Goal: Task Accomplishment & Management: Use online tool/utility

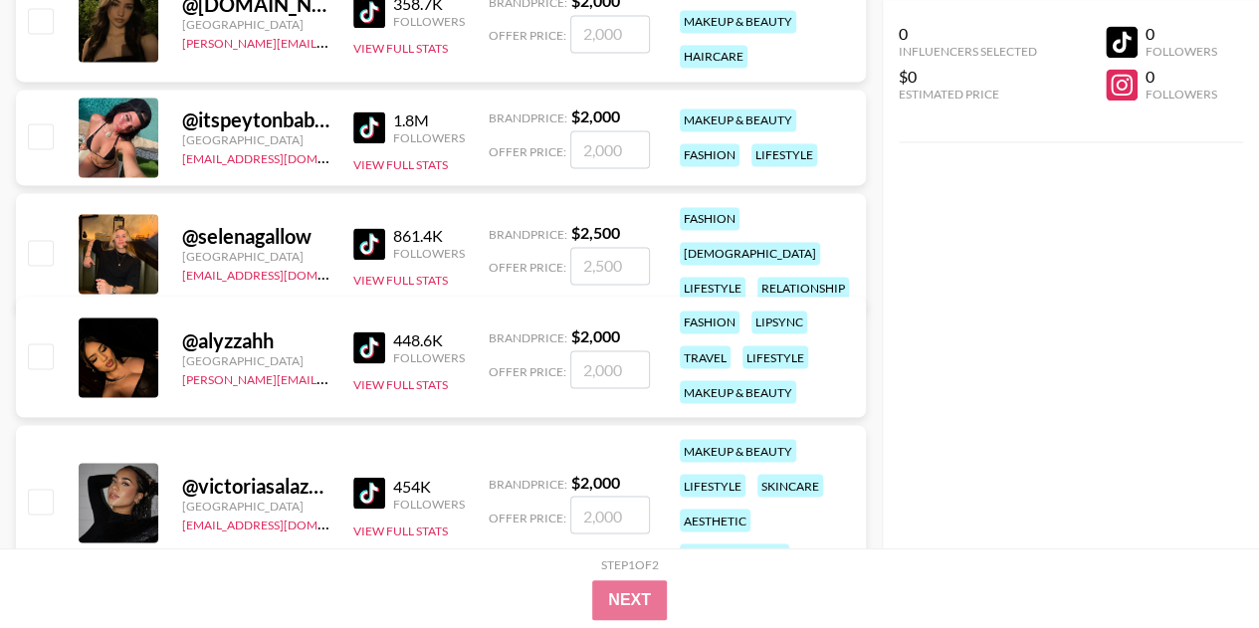
scroll to position [1492, 0]
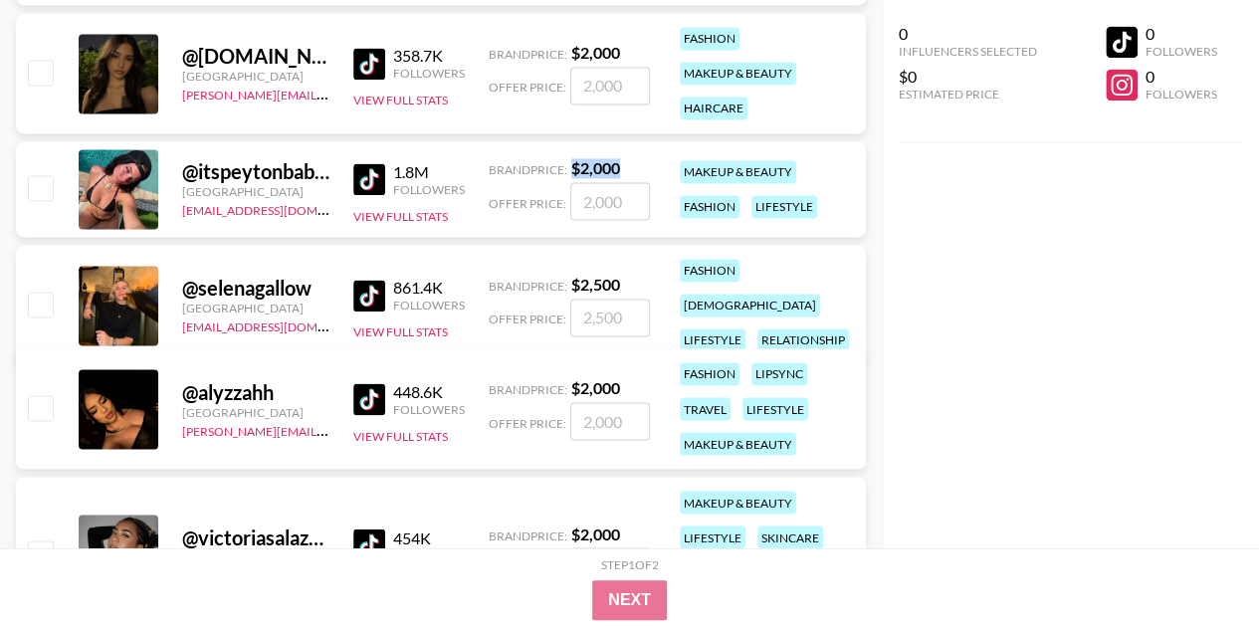
drag, startPoint x: 626, startPoint y: 170, endPoint x: 562, endPoint y: 160, distance: 64.4
click at [562, 160] on div "Brand Price: $ 2,000" at bounding box center [569, 168] width 161 height 20
click at [579, 160] on strong "$ 2,000" at bounding box center [595, 167] width 49 height 19
drag, startPoint x: 587, startPoint y: 163, endPoint x: 612, endPoint y: 164, distance: 24.9
click at [612, 164] on div "Brand Price: $ 2,000" at bounding box center [569, 168] width 161 height 20
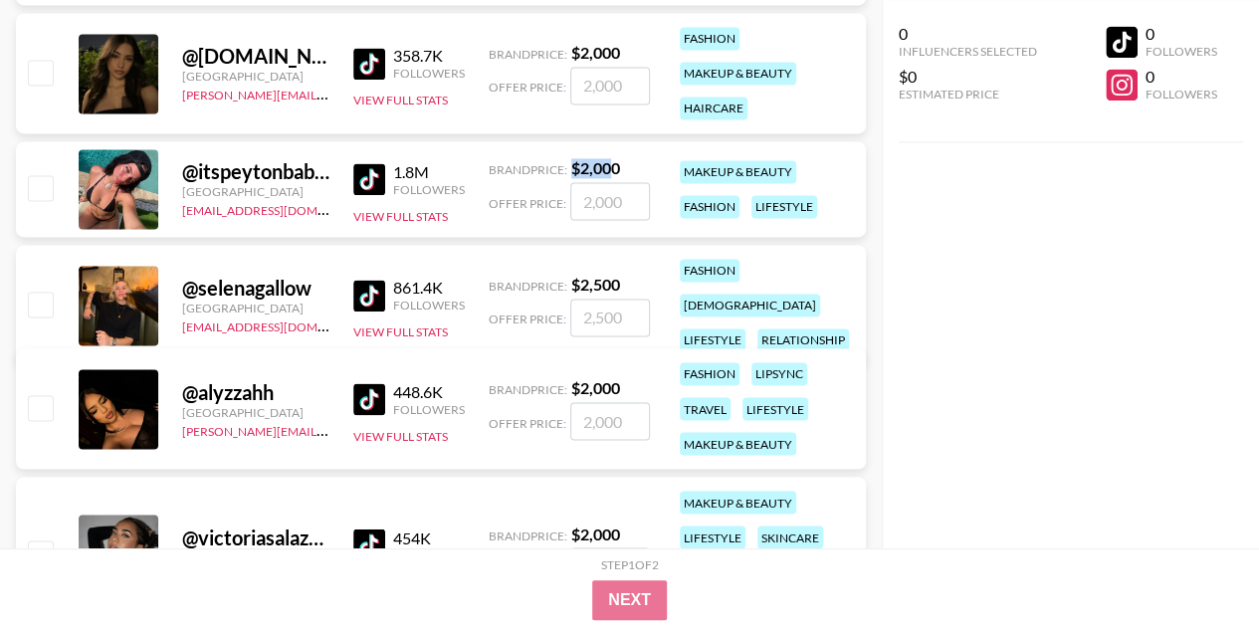
click at [612, 164] on strong "$ 2,000" at bounding box center [595, 167] width 49 height 19
click at [597, 182] on input "number" at bounding box center [610, 201] width 80 height 38
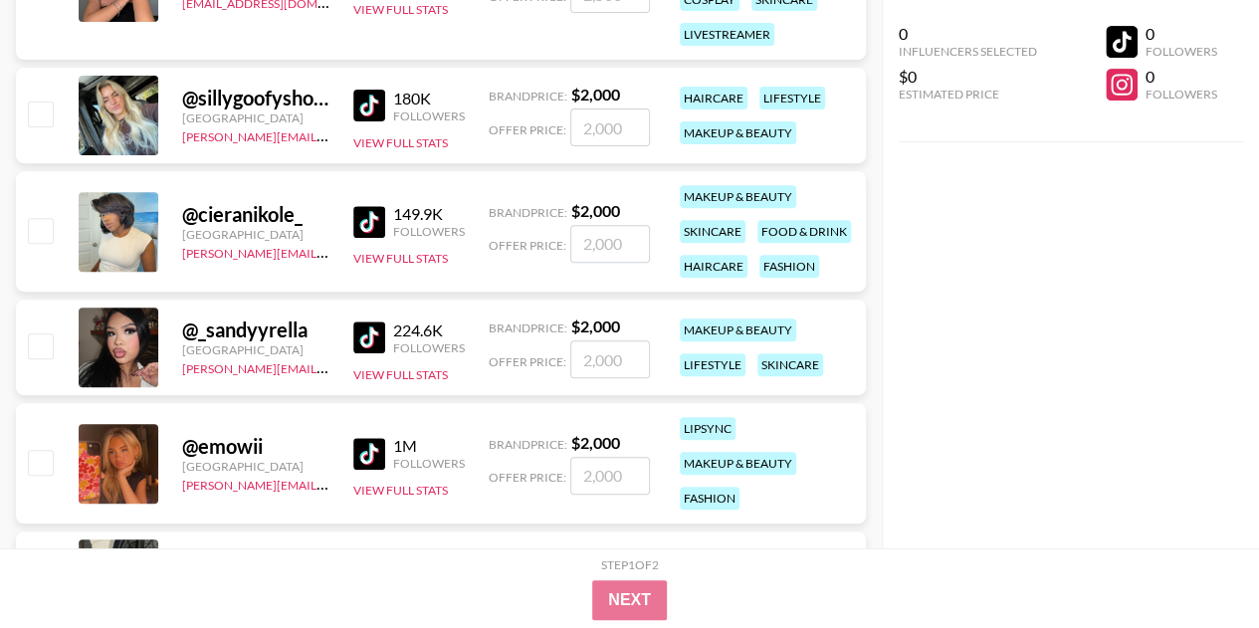
scroll to position [4577, 0]
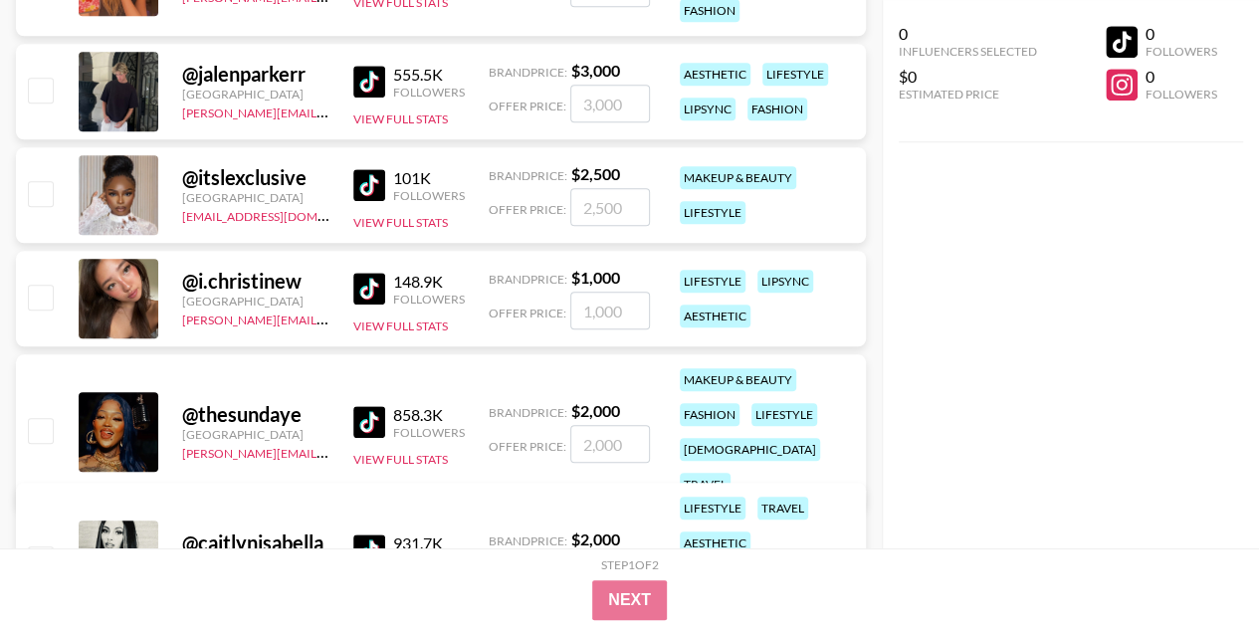
click at [363, 285] on img at bounding box center [369, 289] width 32 height 32
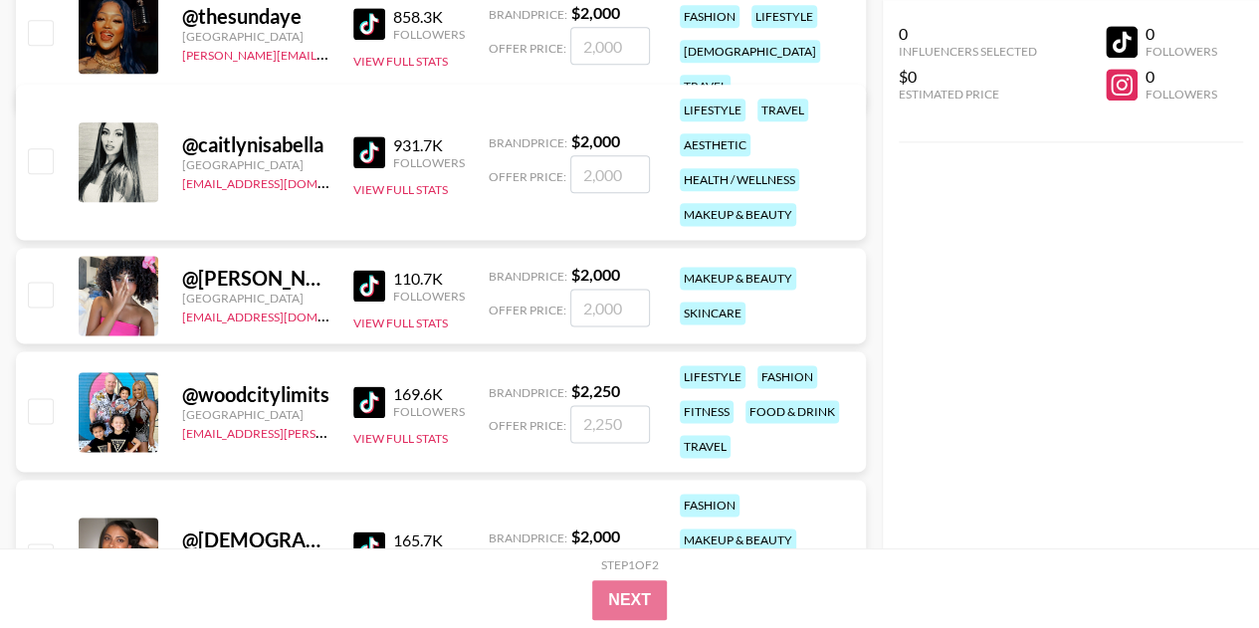
scroll to position [5373, 0]
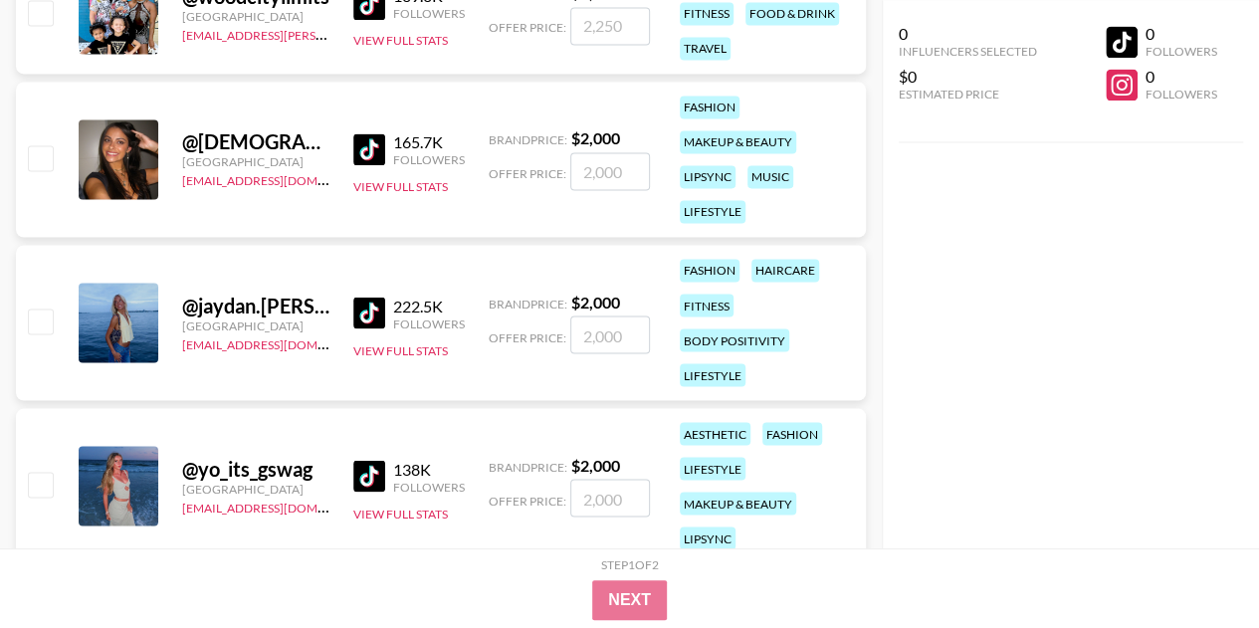
click at [369, 314] on img at bounding box center [369, 312] width 32 height 32
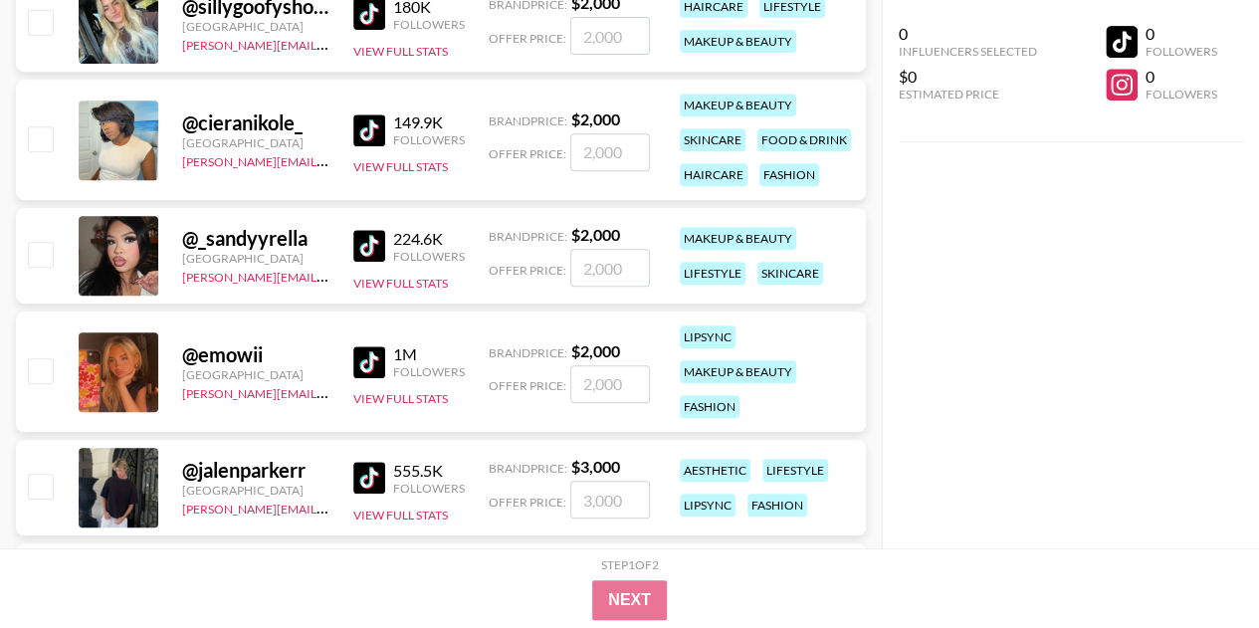
scroll to position [3982, 0]
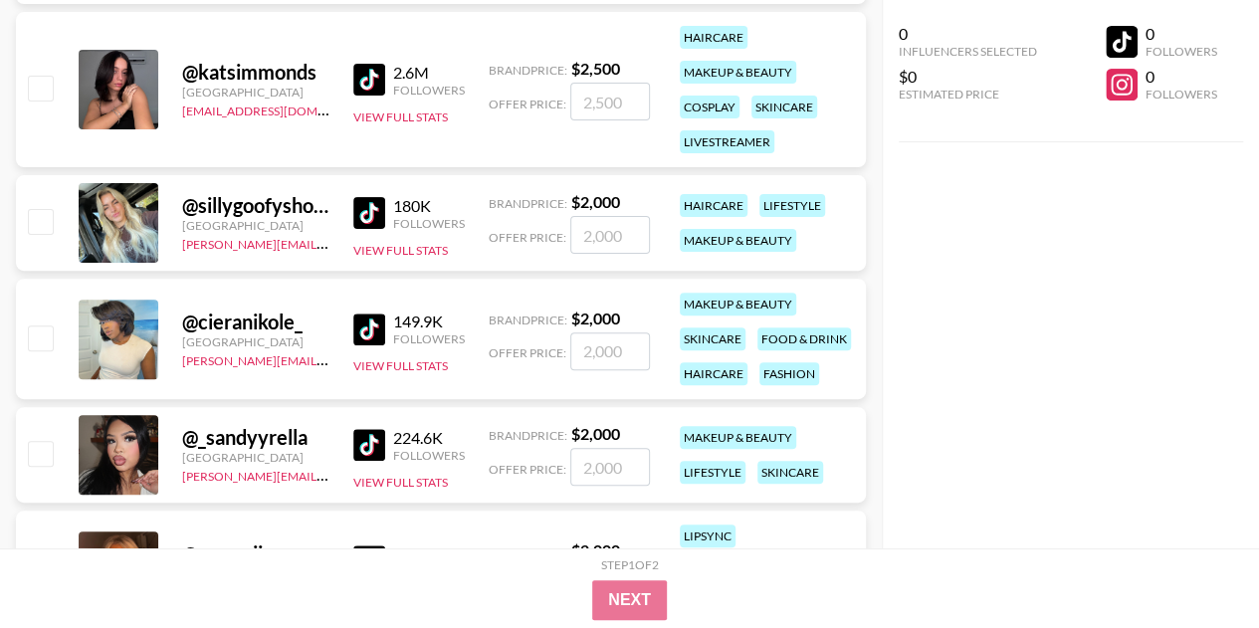
click at [377, 208] on img at bounding box center [369, 213] width 32 height 32
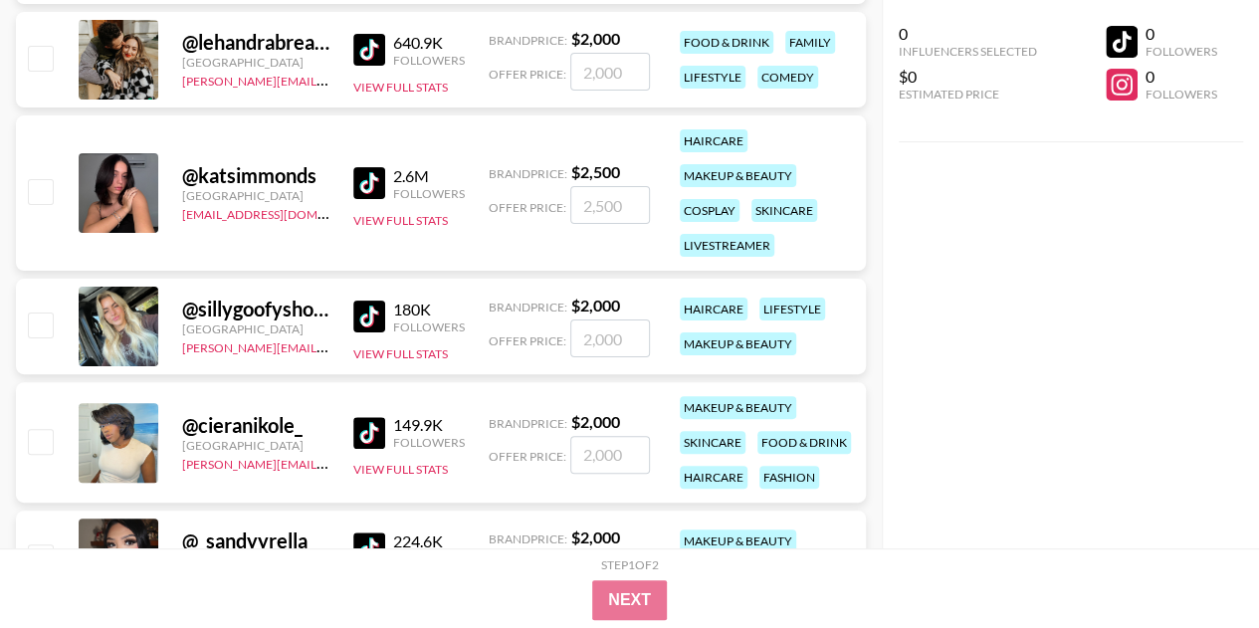
scroll to position [3683, 0]
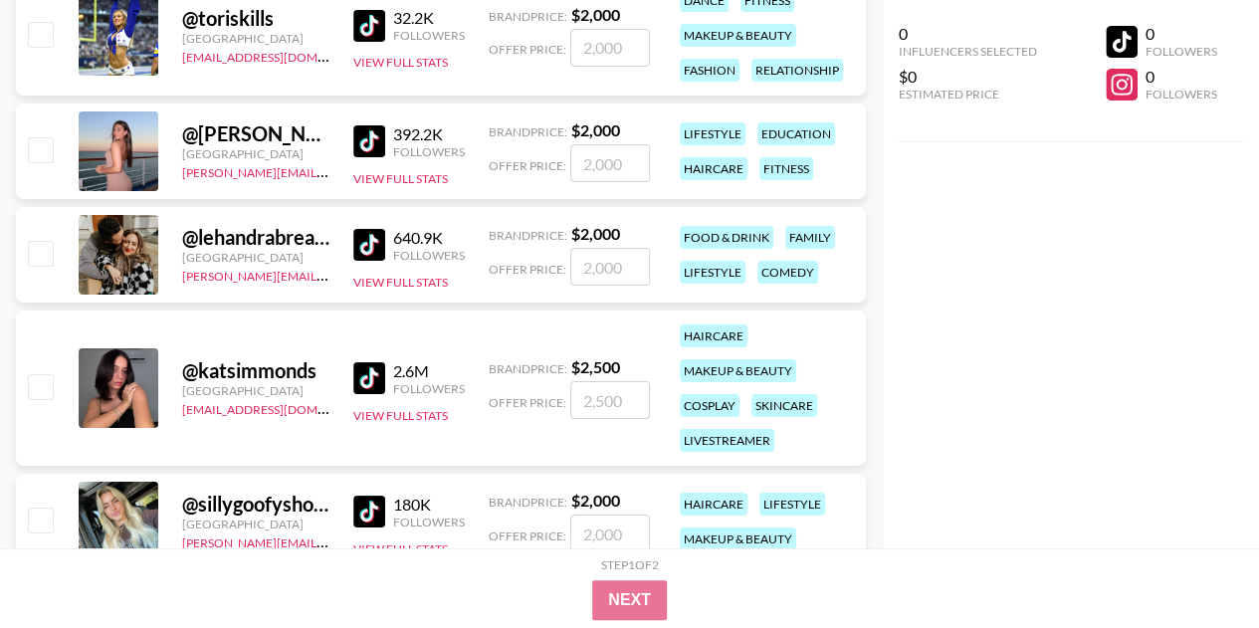
click at [361, 386] on img at bounding box center [369, 378] width 32 height 32
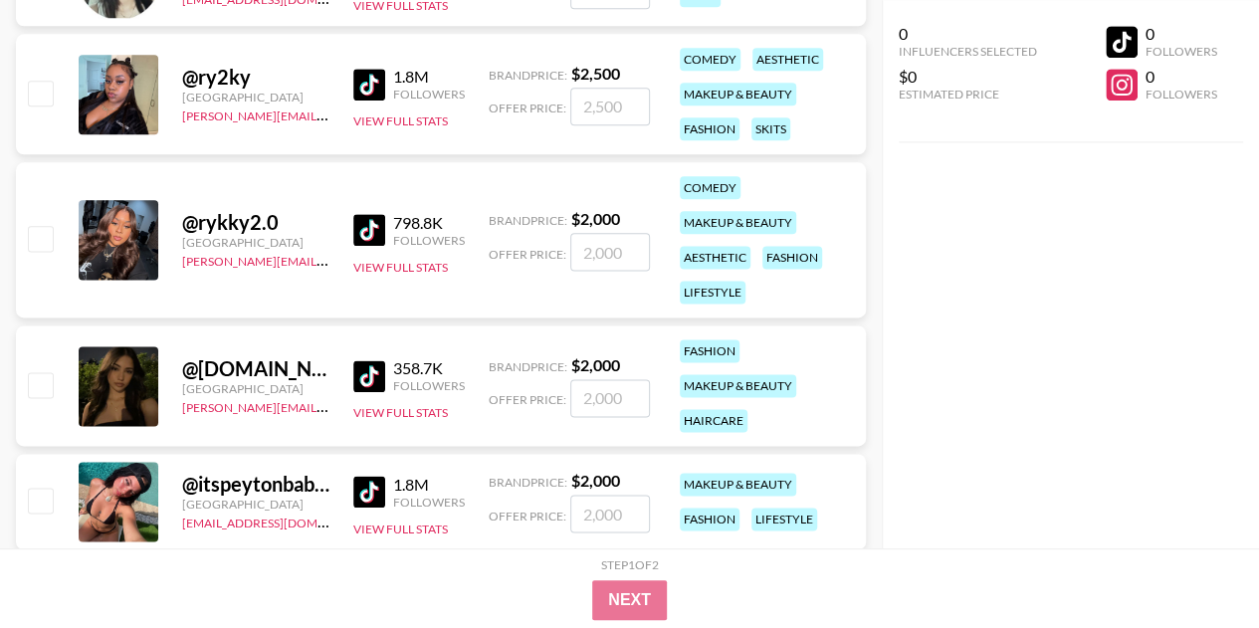
scroll to position [1295, 0]
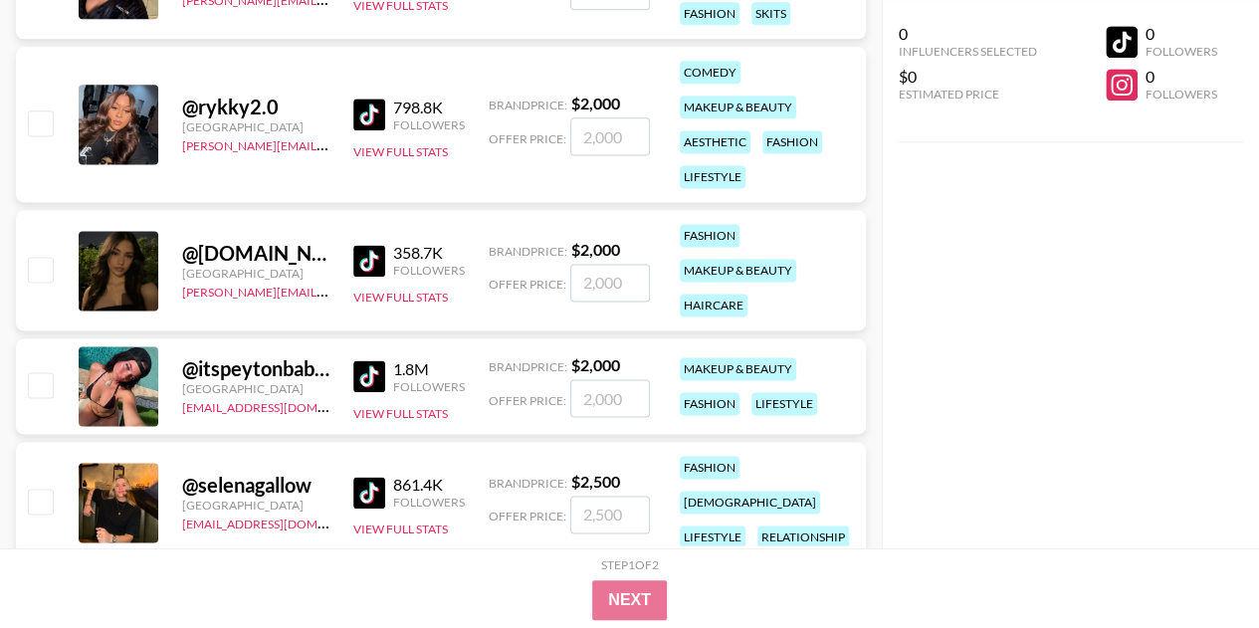
click at [366, 262] on img at bounding box center [369, 261] width 32 height 32
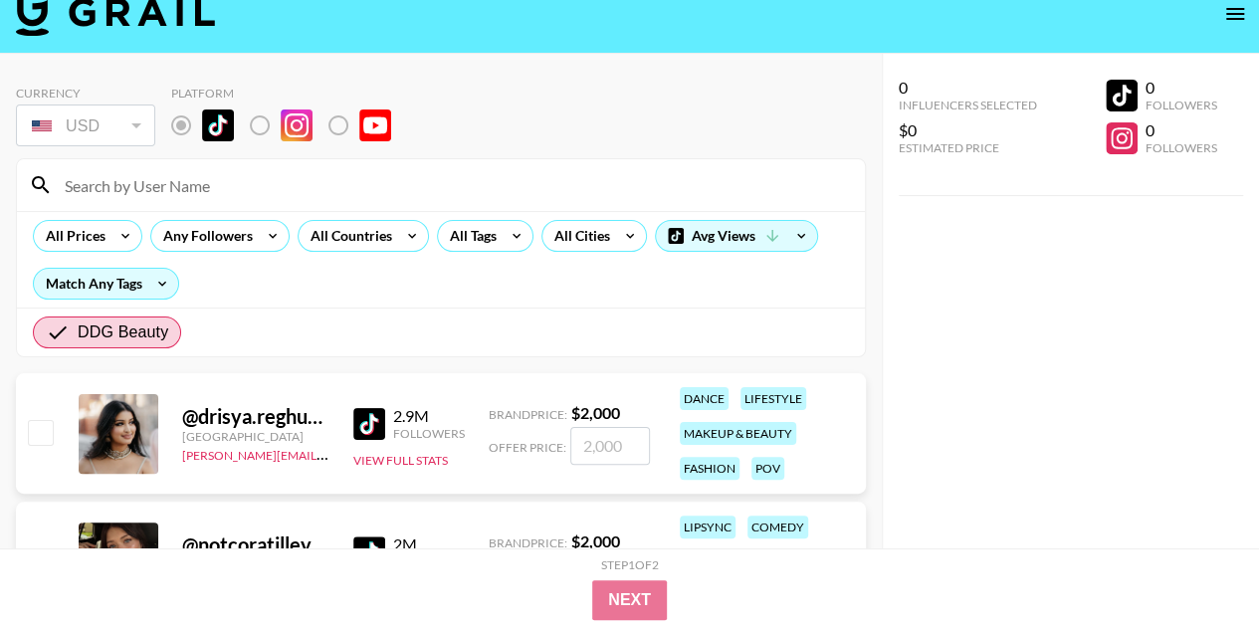
scroll to position [0, 0]
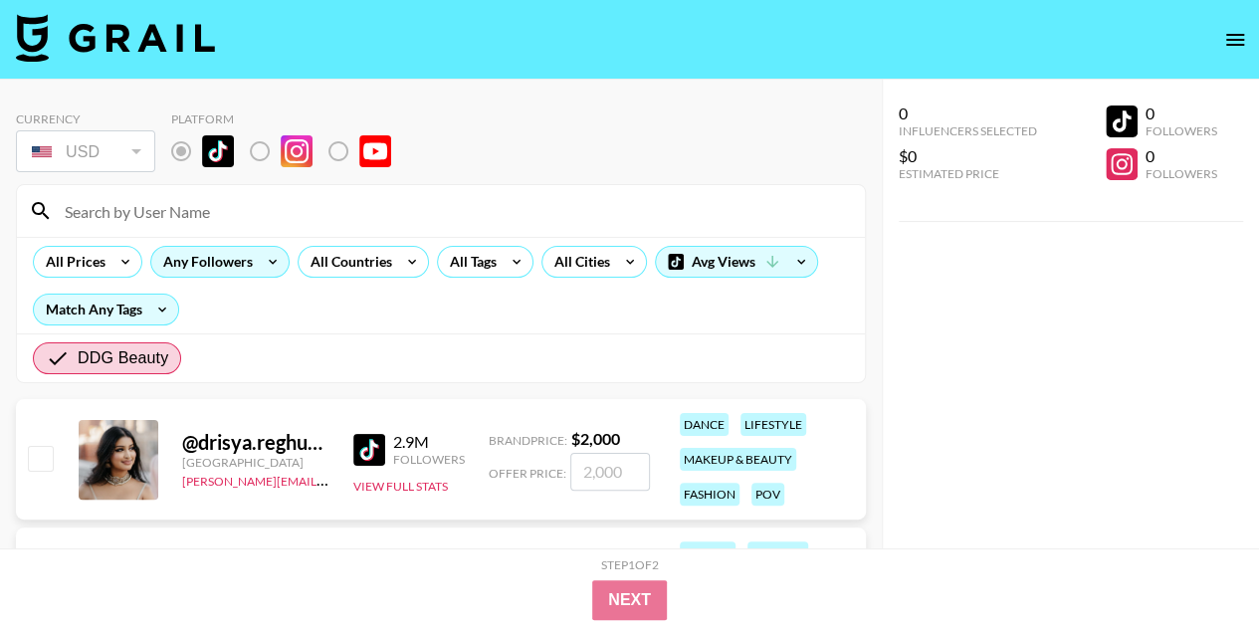
click at [209, 262] on div "Any Followers" at bounding box center [203, 262] width 105 height 30
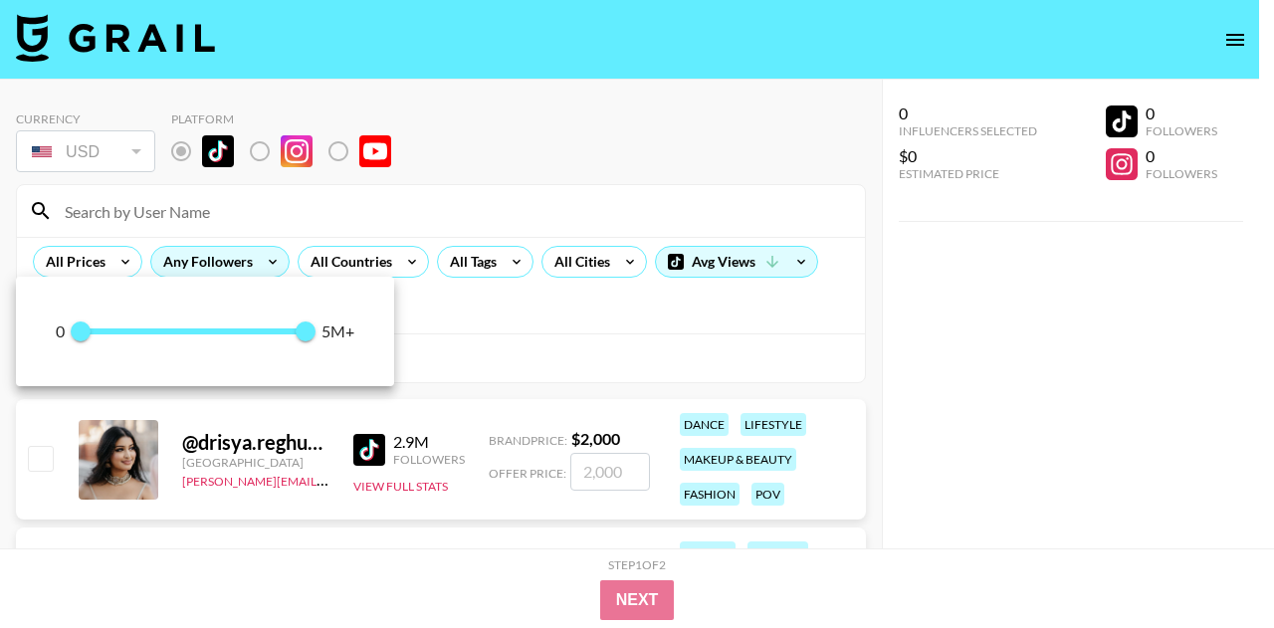
click at [209, 262] on div at bounding box center [637, 314] width 1274 height 628
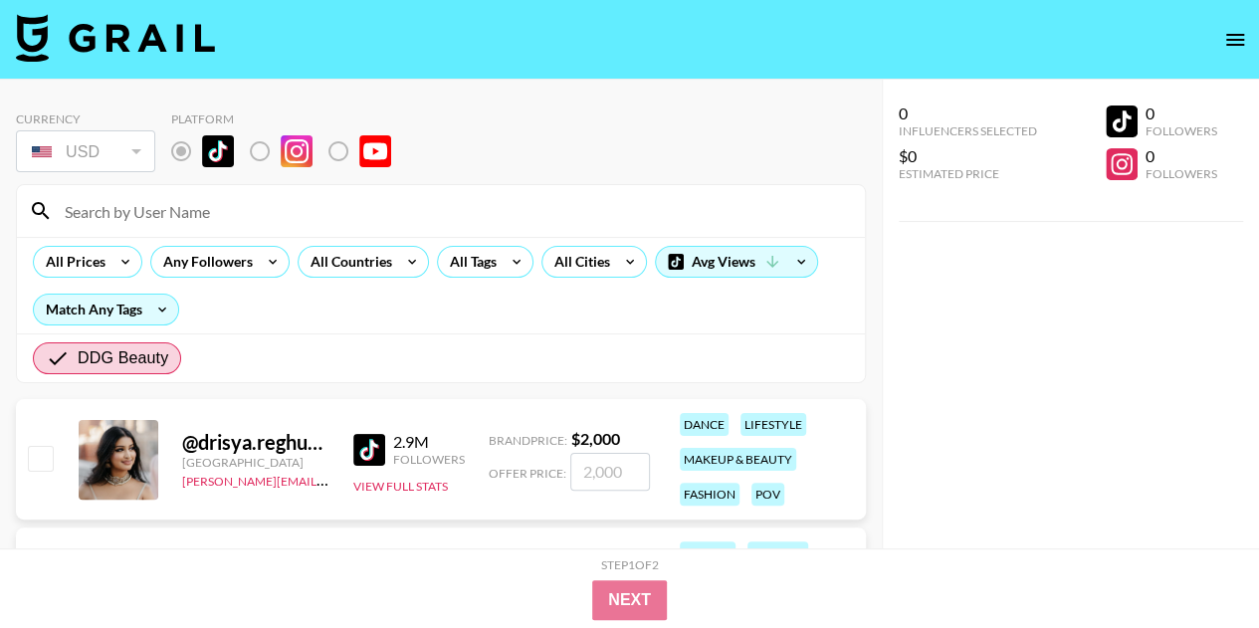
click at [142, 226] on input at bounding box center [453, 211] width 800 height 32
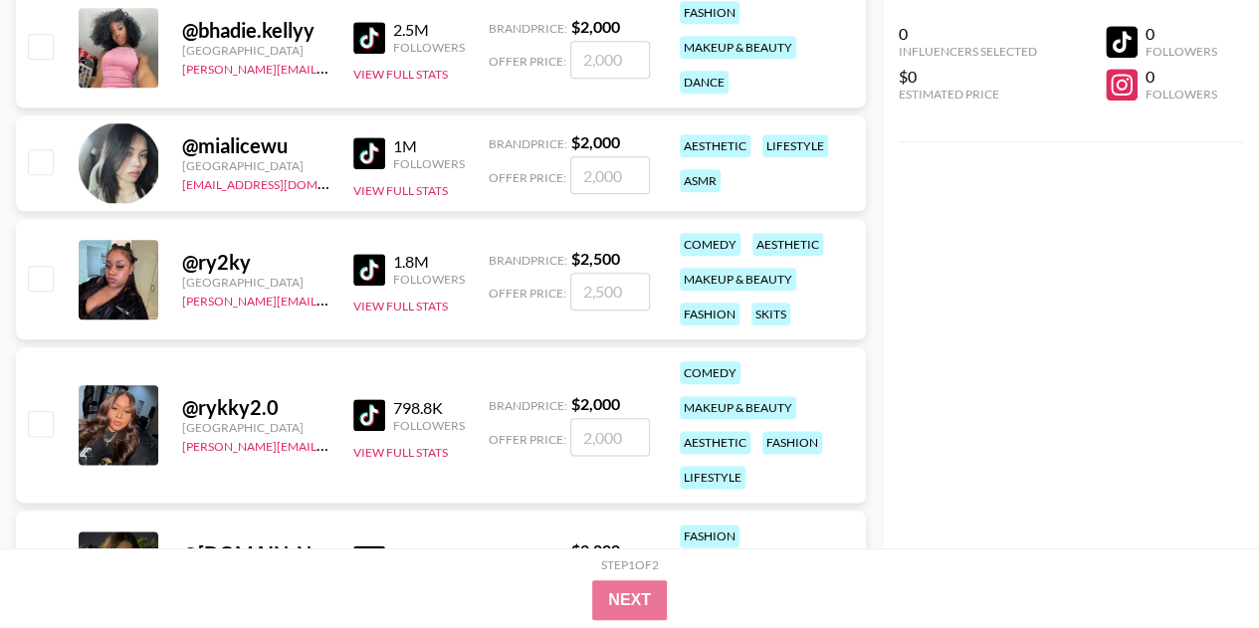
scroll to position [1393, 0]
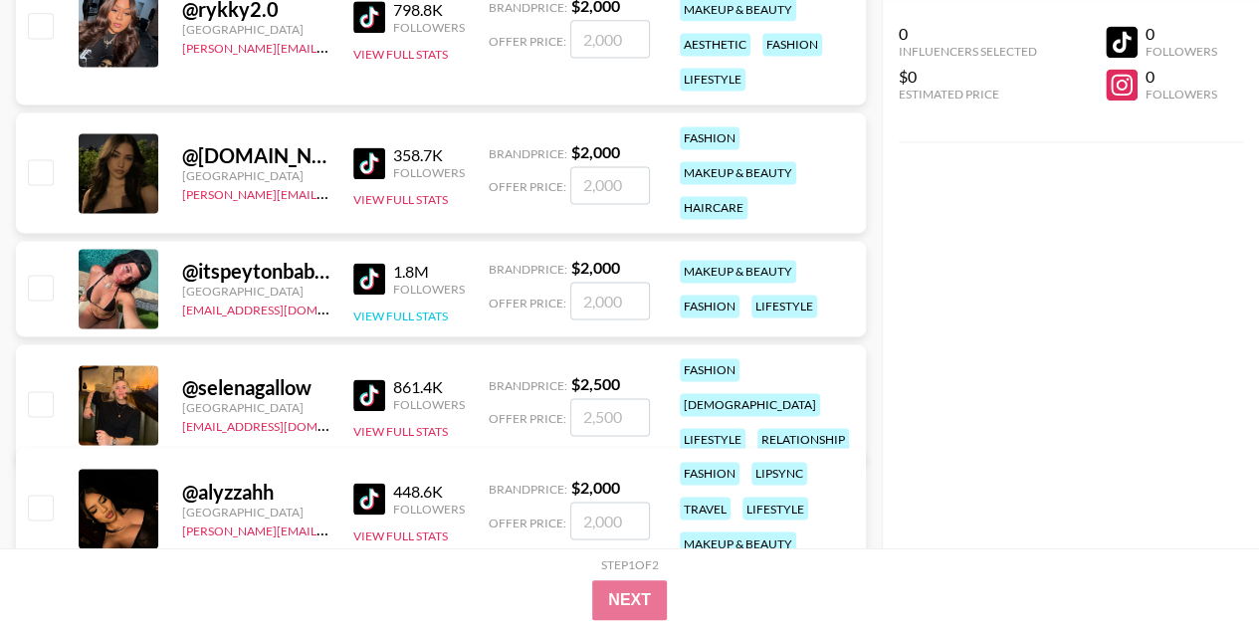
click at [376, 309] on button "View Full Stats" at bounding box center [400, 315] width 95 height 15
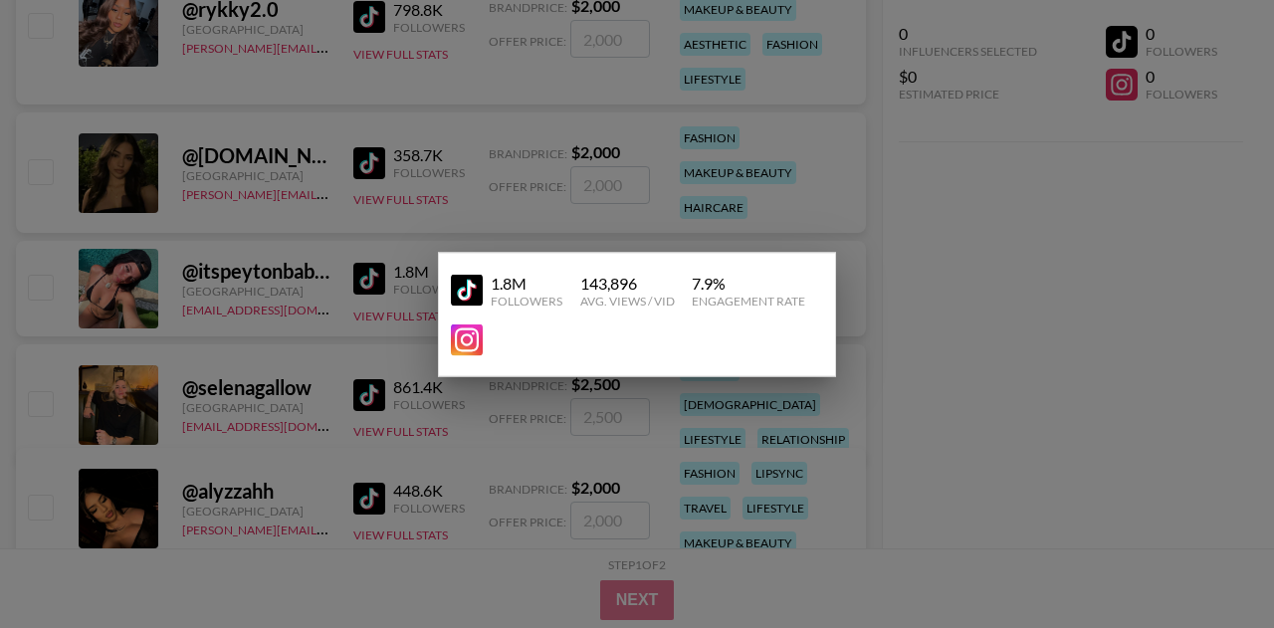
click at [467, 325] on img at bounding box center [467, 339] width 32 height 32
click at [566, 214] on div at bounding box center [637, 314] width 1274 height 628
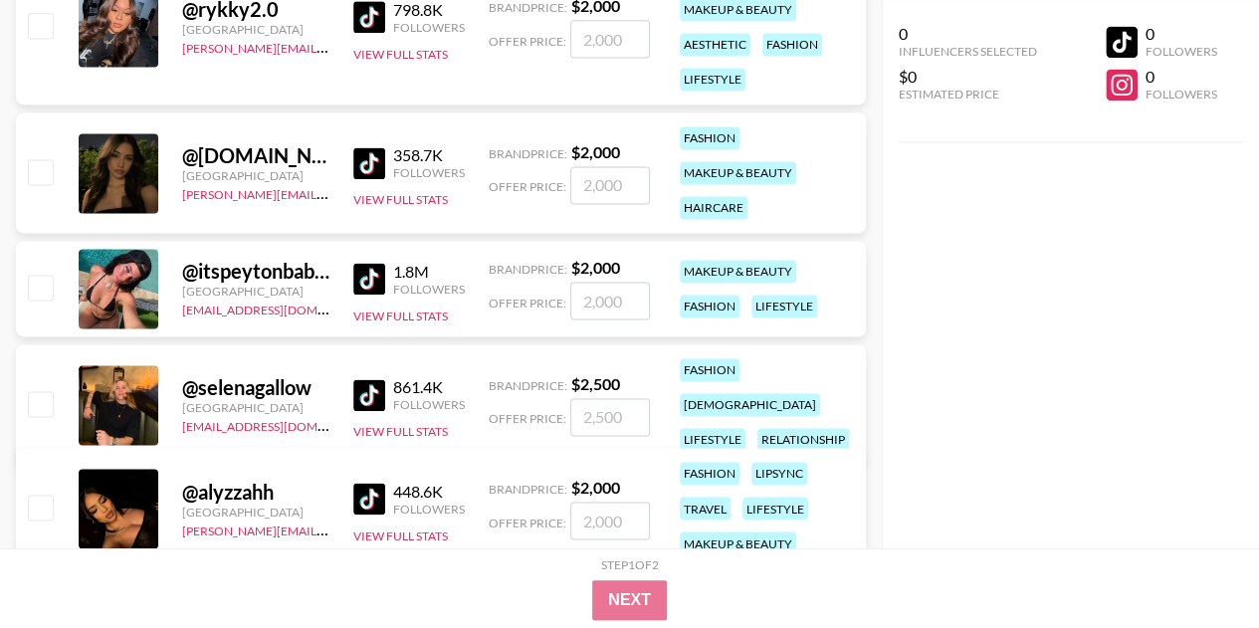
click at [613, 274] on strong "$ 2,000" at bounding box center [595, 267] width 49 height 19
click at [604, 263] on strong "$ 2,000" at bounding box center [595, 267] width 49 height 19
click at [366, 280] on img at bounding box center [369, 279] width 32 height 32
click at [380, 501] on img at bounding box center [369, 499] width 32 height 32
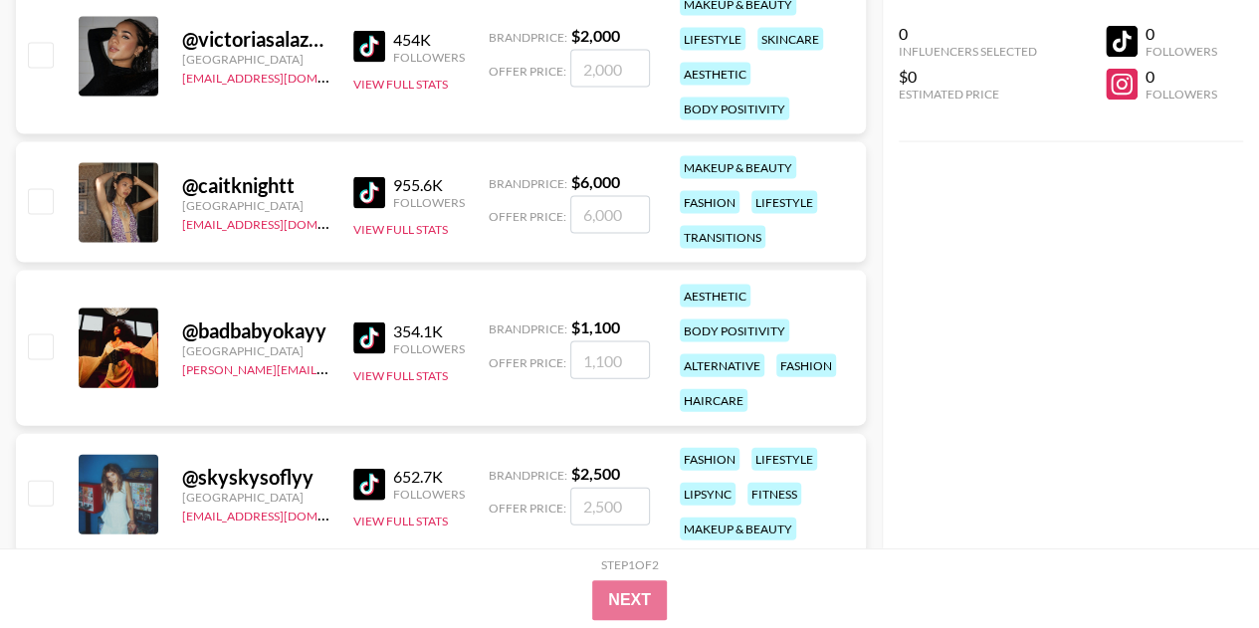
scroll to position [2288, 0]
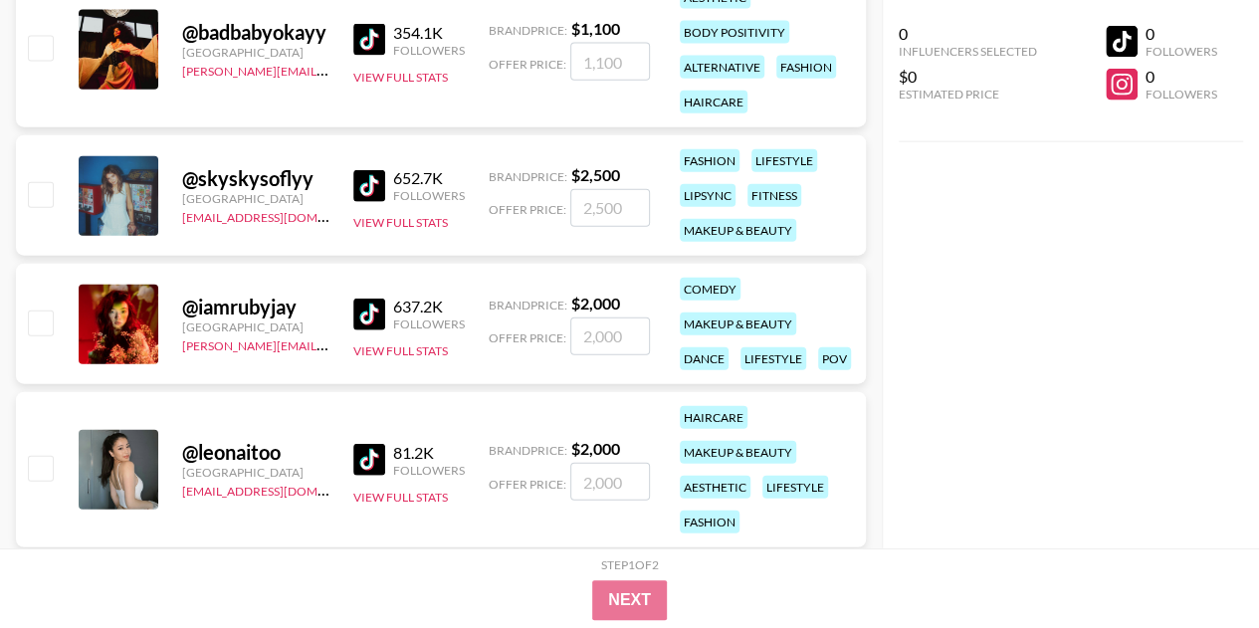
click at [368, 444] on img at bounding box center [369, 460] width 32 height 32
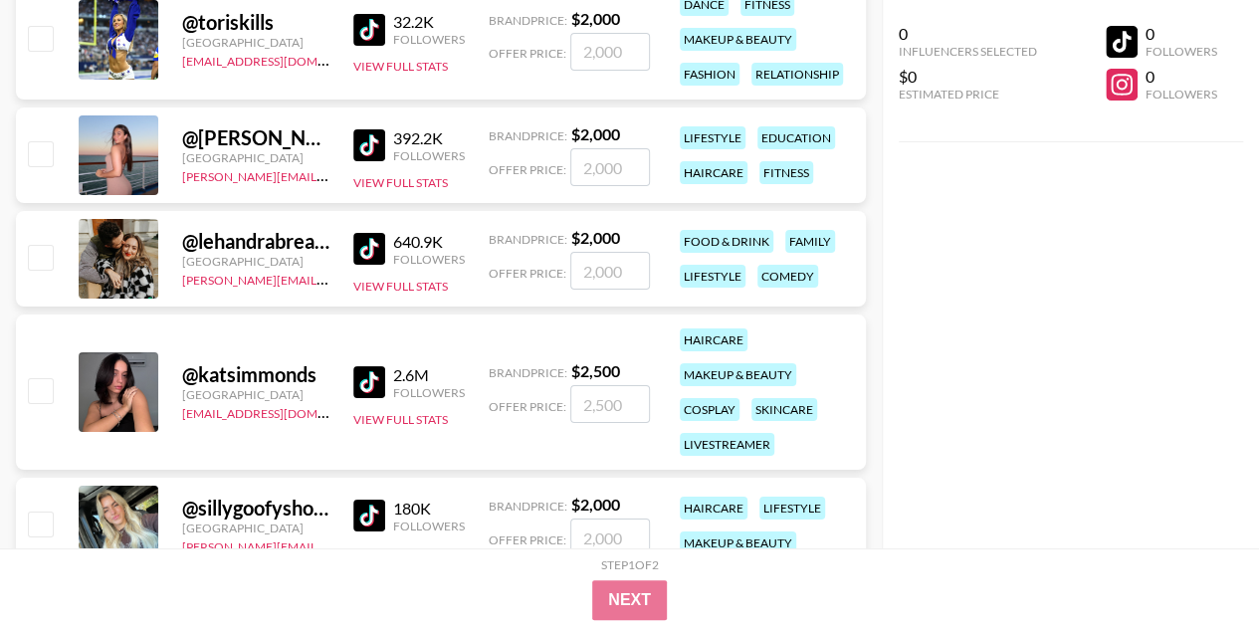
scroll to position [3681, 0]
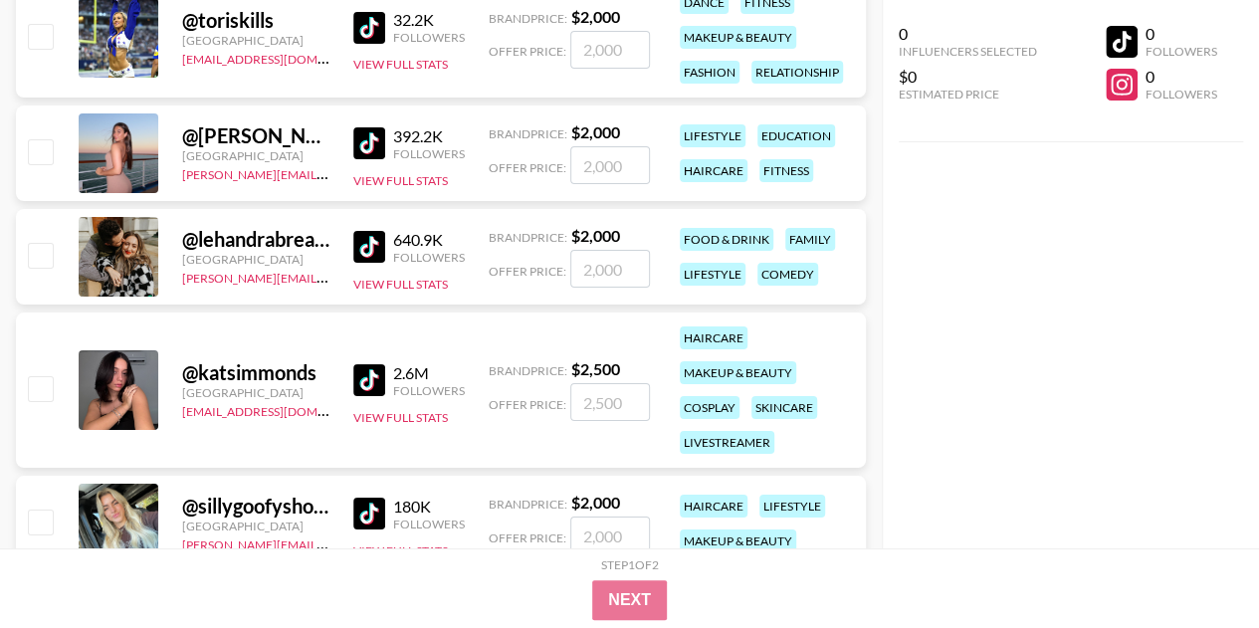
click at [374, 130] on img at bounding box center [369, 143] width 32 height 32
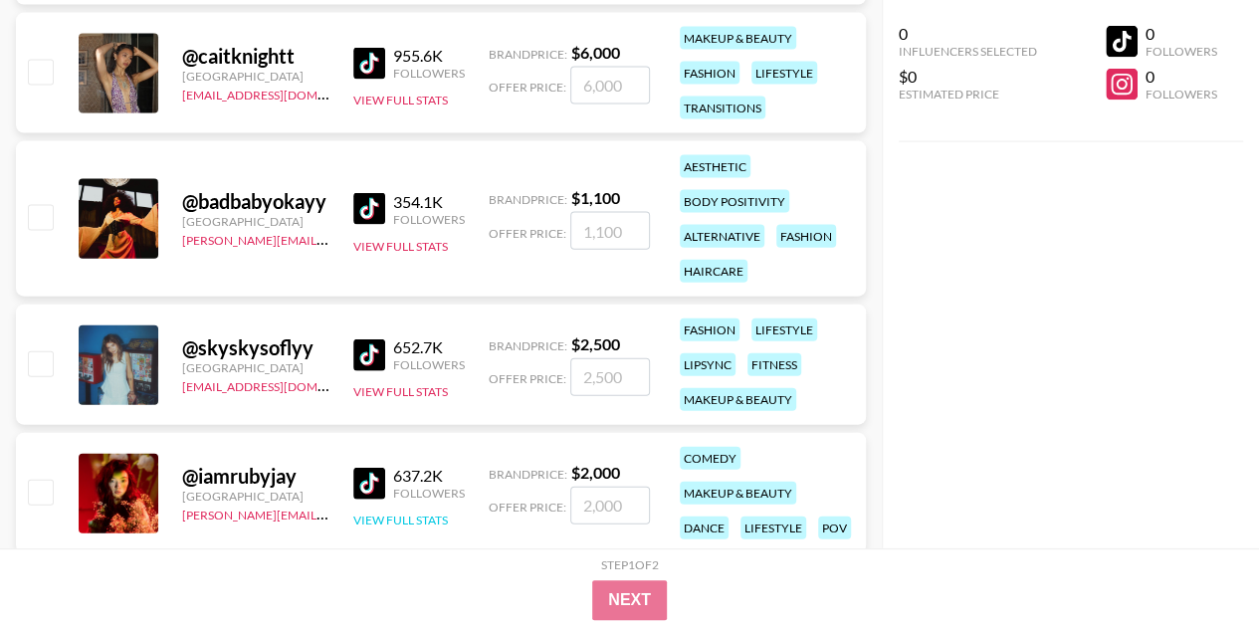
scroll to position [2091, 0]
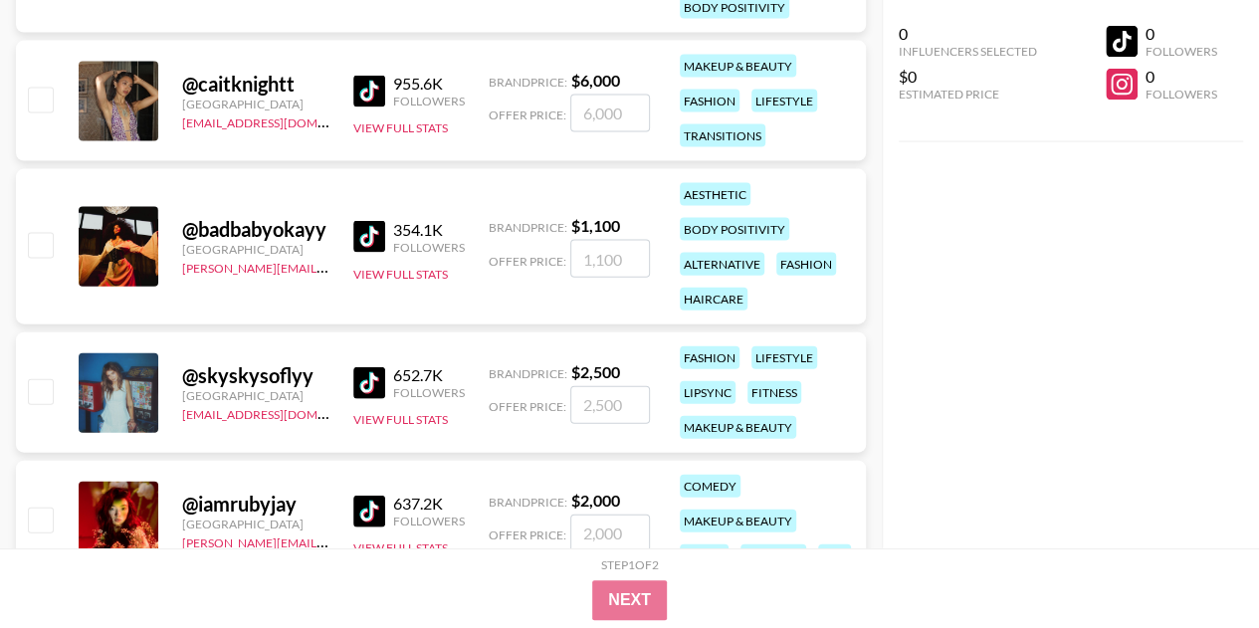
click at [364, 390] on img at bounding box center [369, 383] width 32 height 32
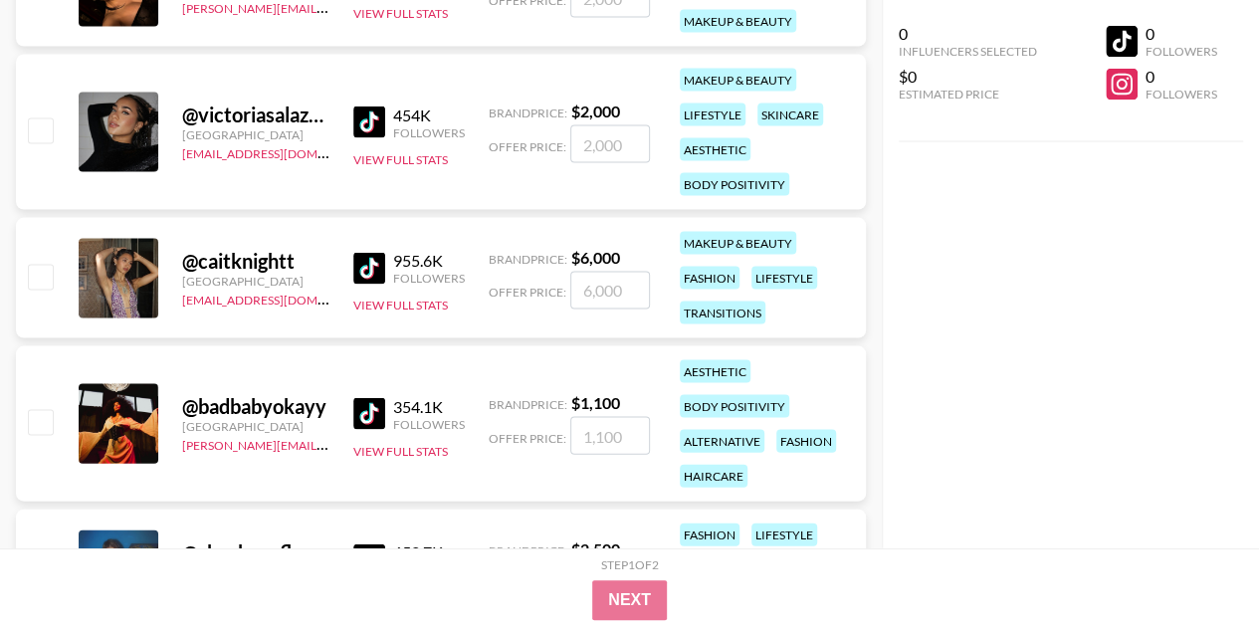
scroll to position [1693, 0]
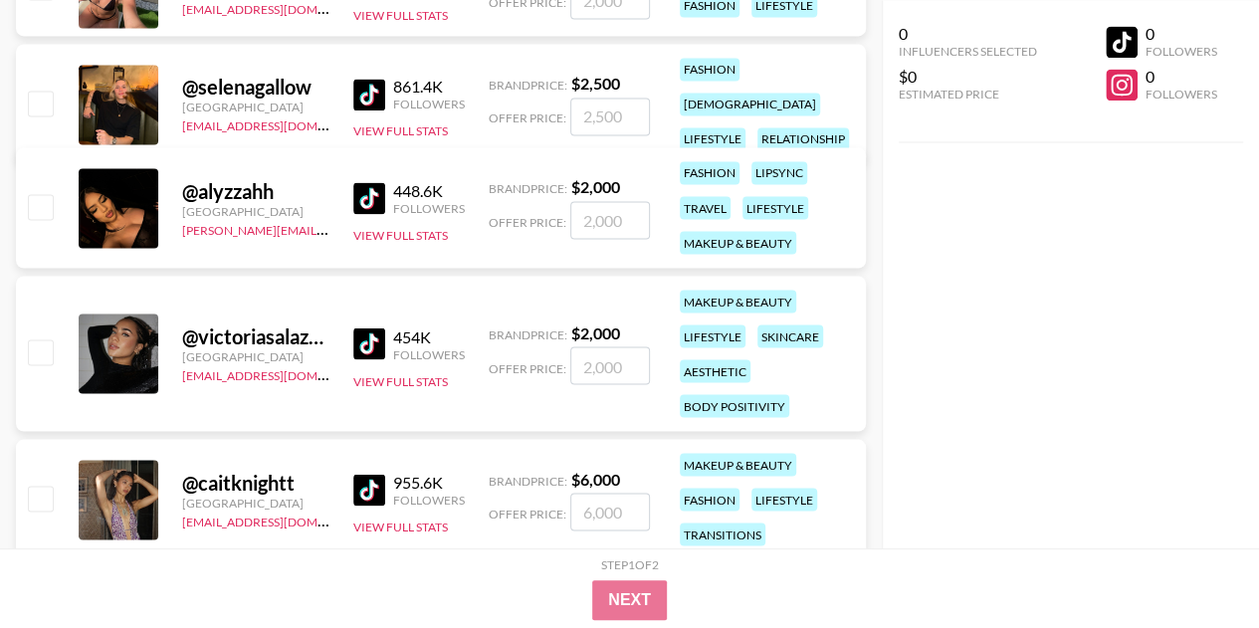
click at [379, 199] on img at bounding box center [369, 198] width 32 height 32
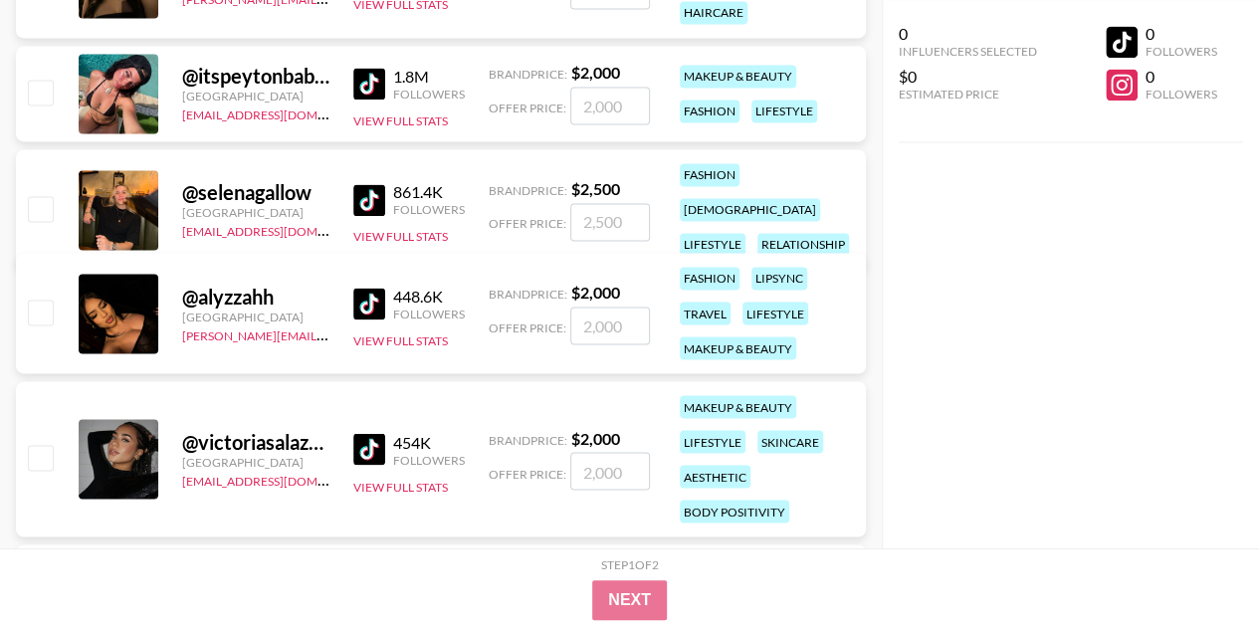
scroll to position [1395, 0]
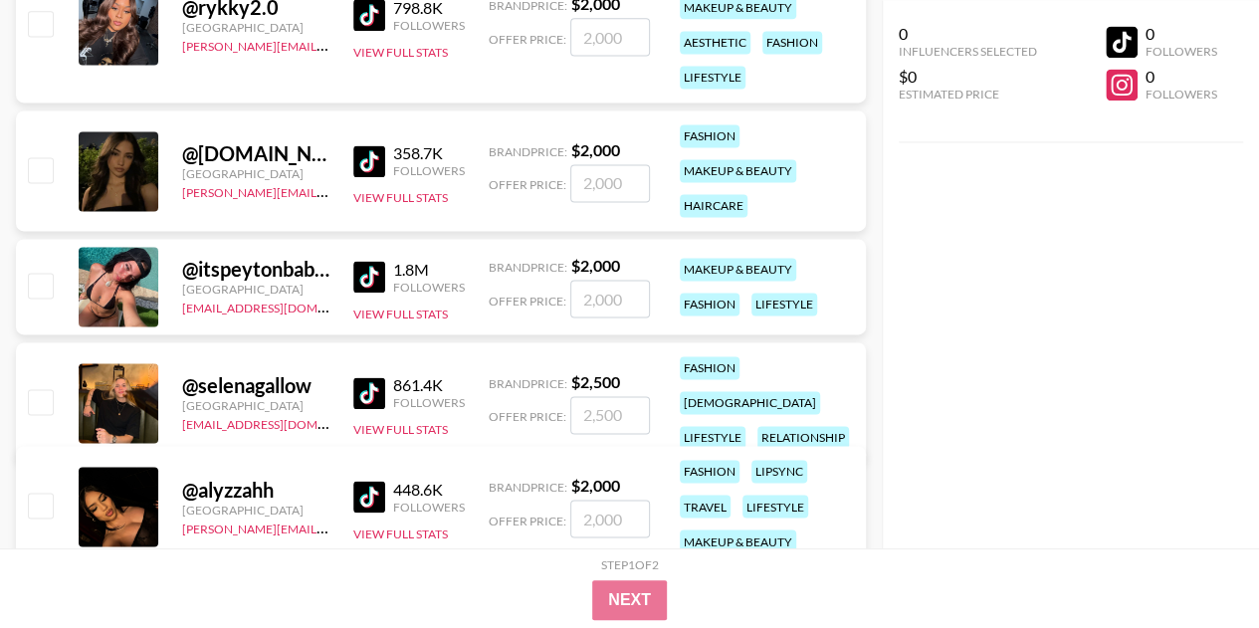
click at [370, 377] on img at bounding box center [369, 393] width 32 height 32
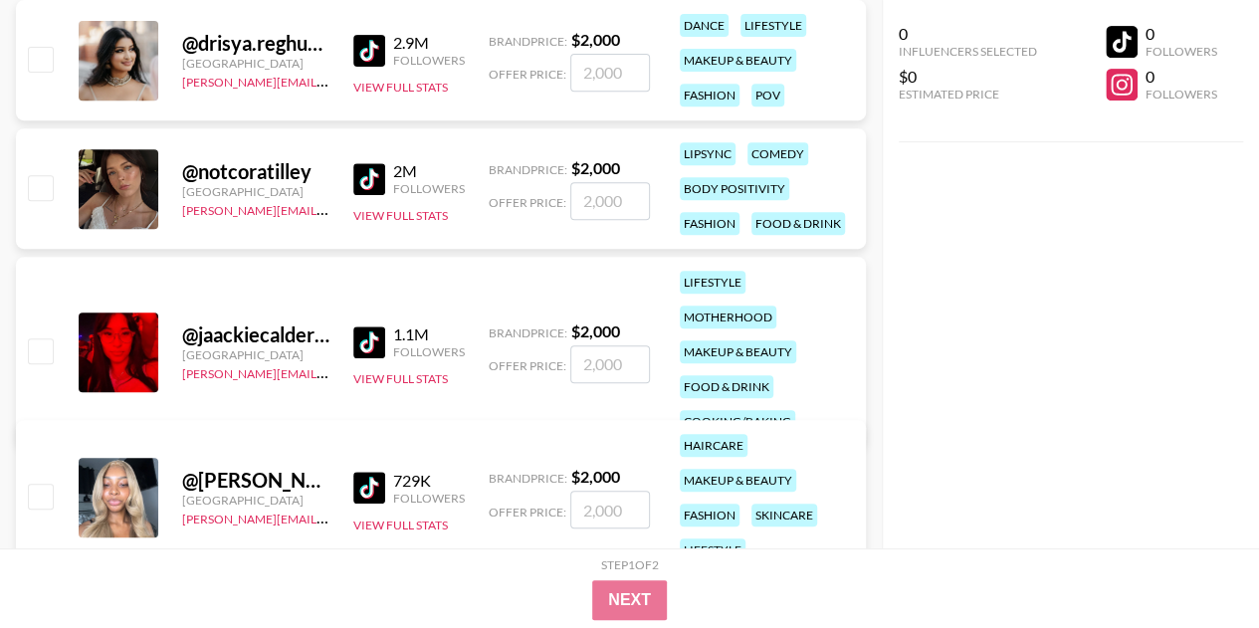
scroll to position [400, 0]
click at [375, 167] on img at bounding box center [369, 178] width 32 height 32
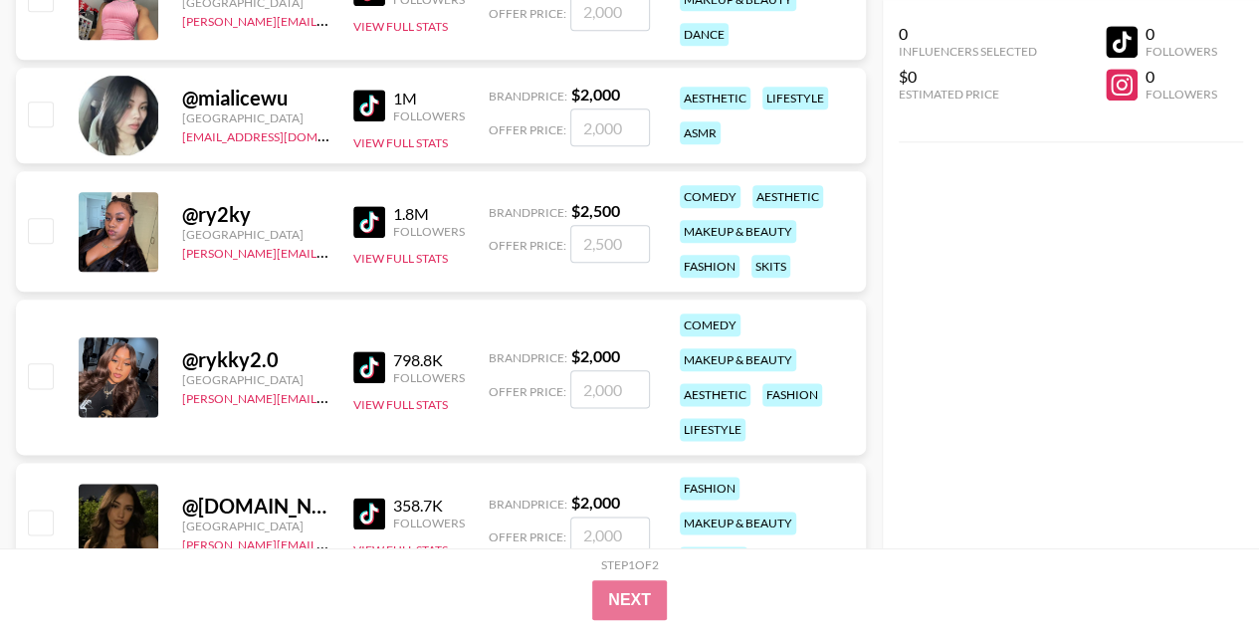
scroll to position [1196, 0]
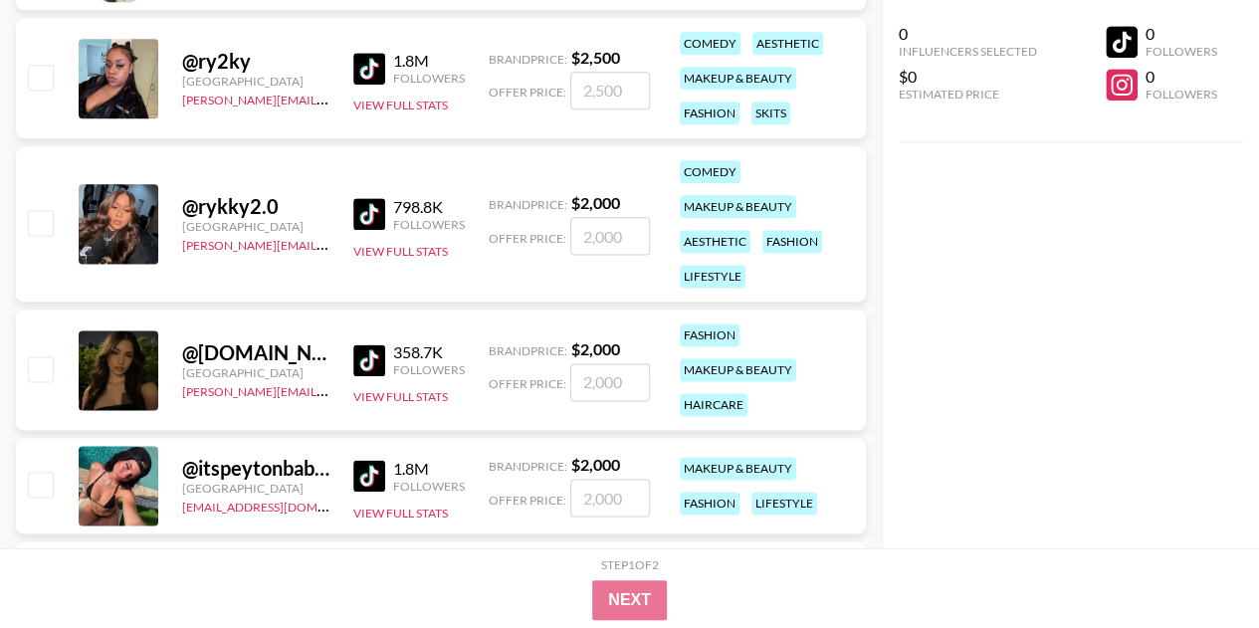
click at [372, 365] on img at bounding box center [369, 360] width 32 height 32
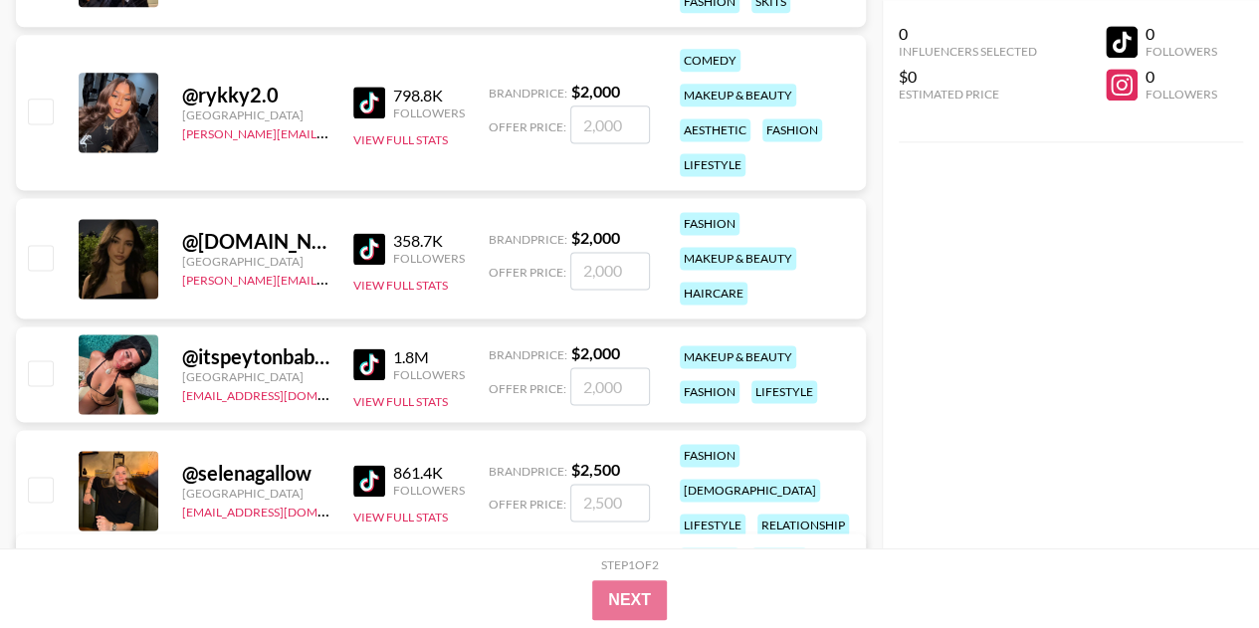
scroll to position [1594, 0]
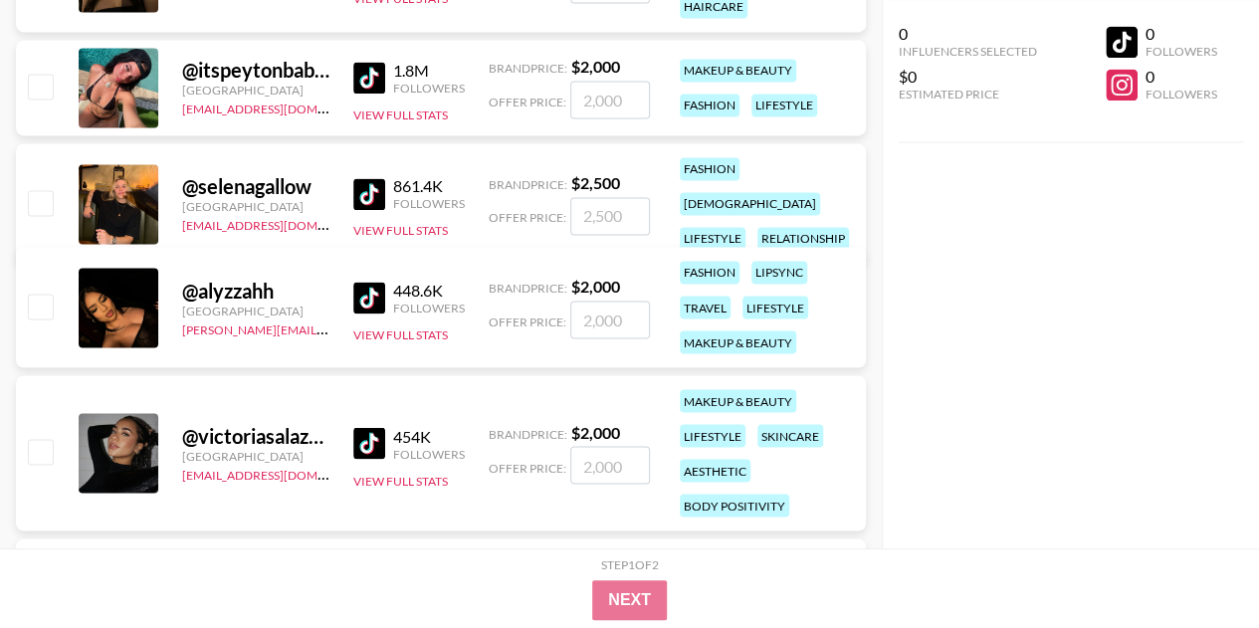
click at [363, 433] on img at bounding box center [369, 443] width 32 height 32
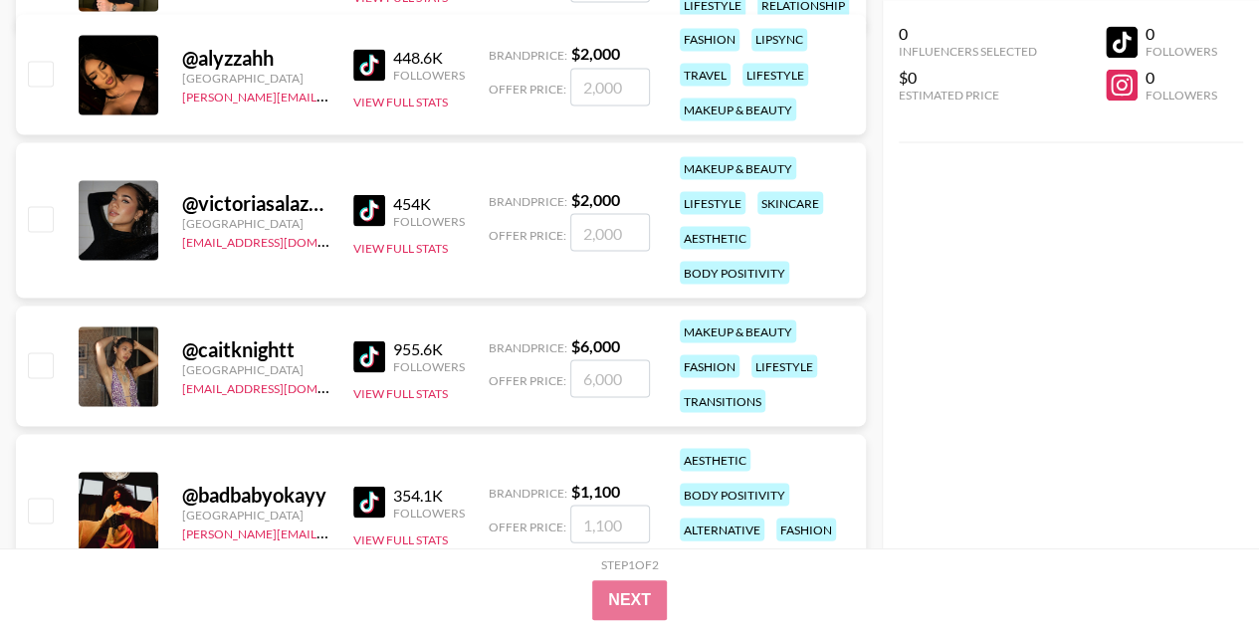
scroll to position [2290, 0]
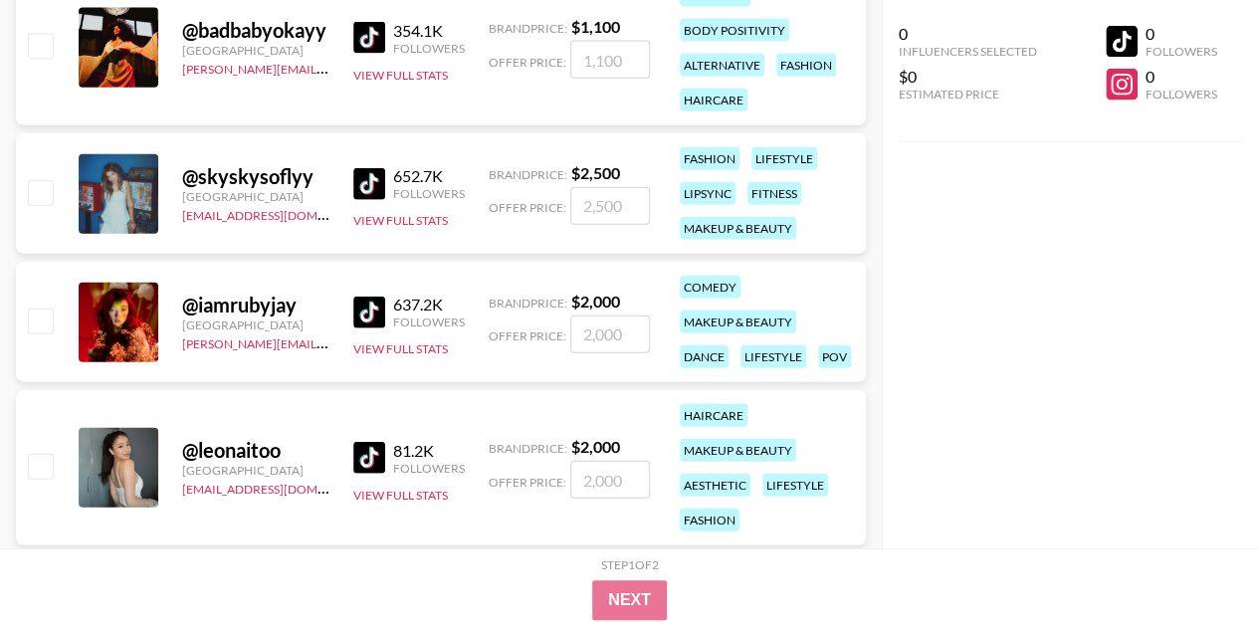
click at [367, 318] on img at bounding box center [369, 312] width 32 height 32
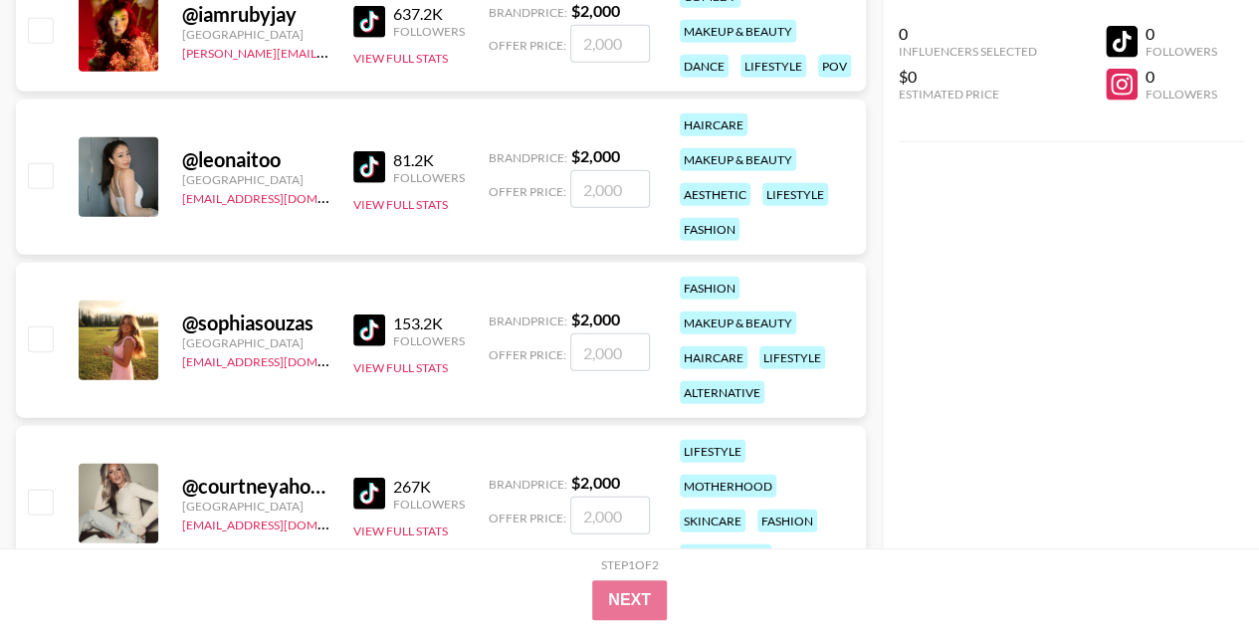
scroll to position [2589, 0]
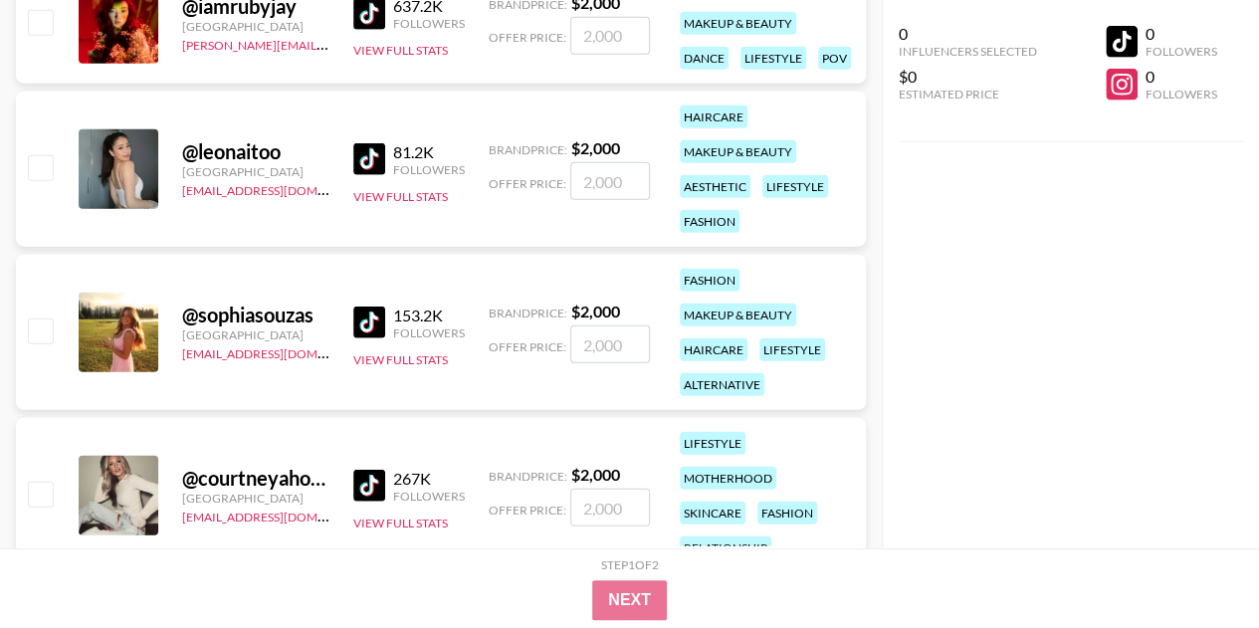
click at [373, 154] on img at bounding box center [369, 159] width 32 height 32
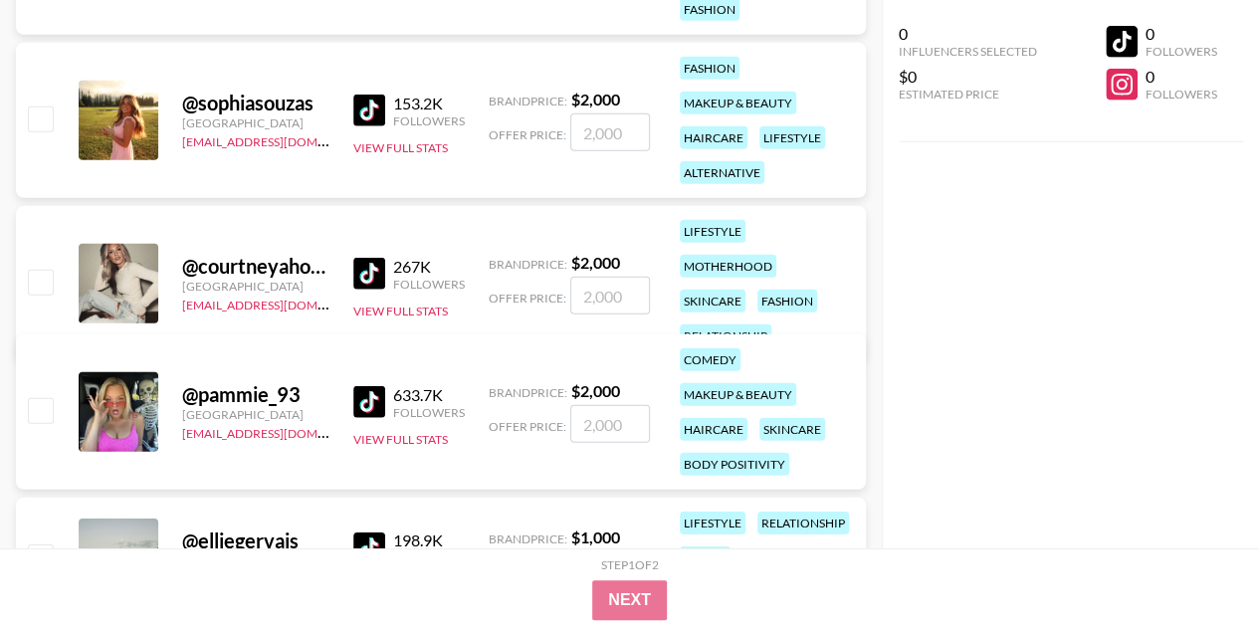
scroll to position [2887, 0]
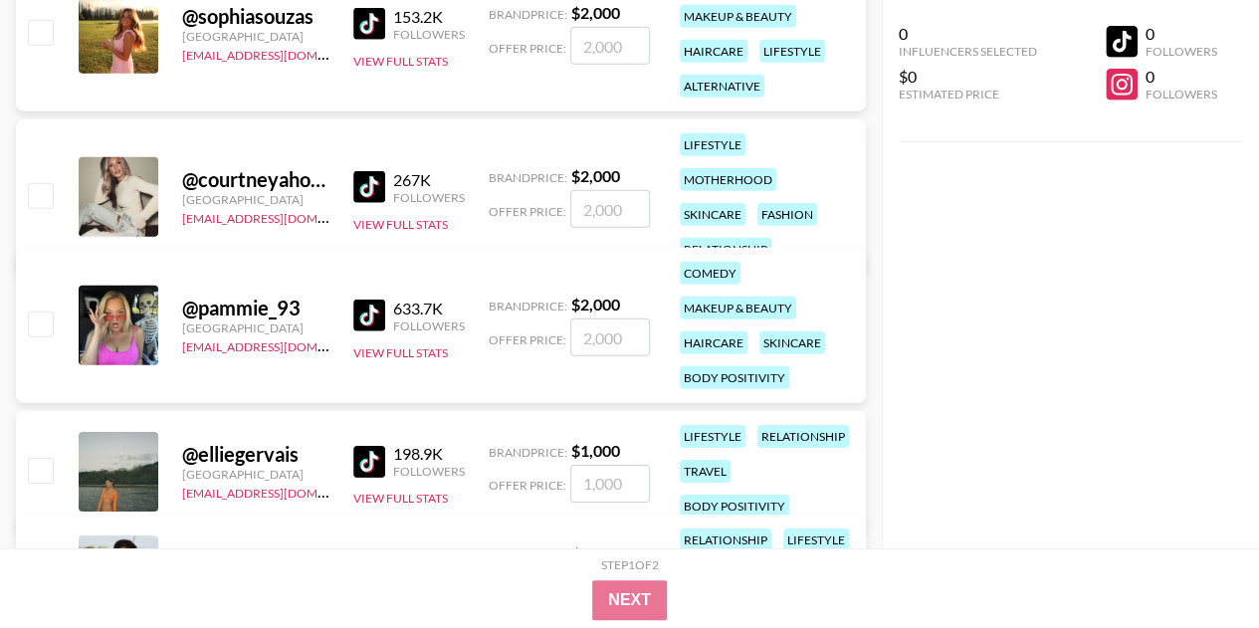
click at [346, 440] on div "@ elliegervais [GEOGRAPHIC_DATA][EMAIL_ADDRESS][DOMAIN_NAME] 198.9K Followers V…" at bounding box center [441, 471] width 850 height 120
click at [358, 446] on img at bounding box center [369, 462] width 32 height 32
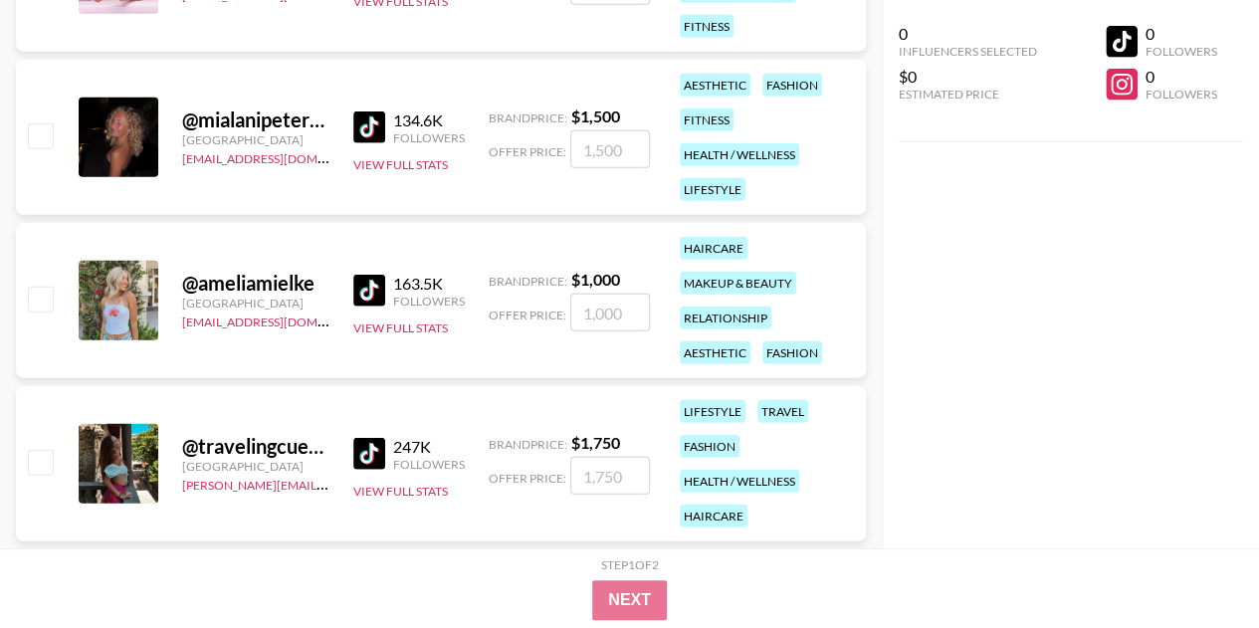
scroll to position [6370, 0]
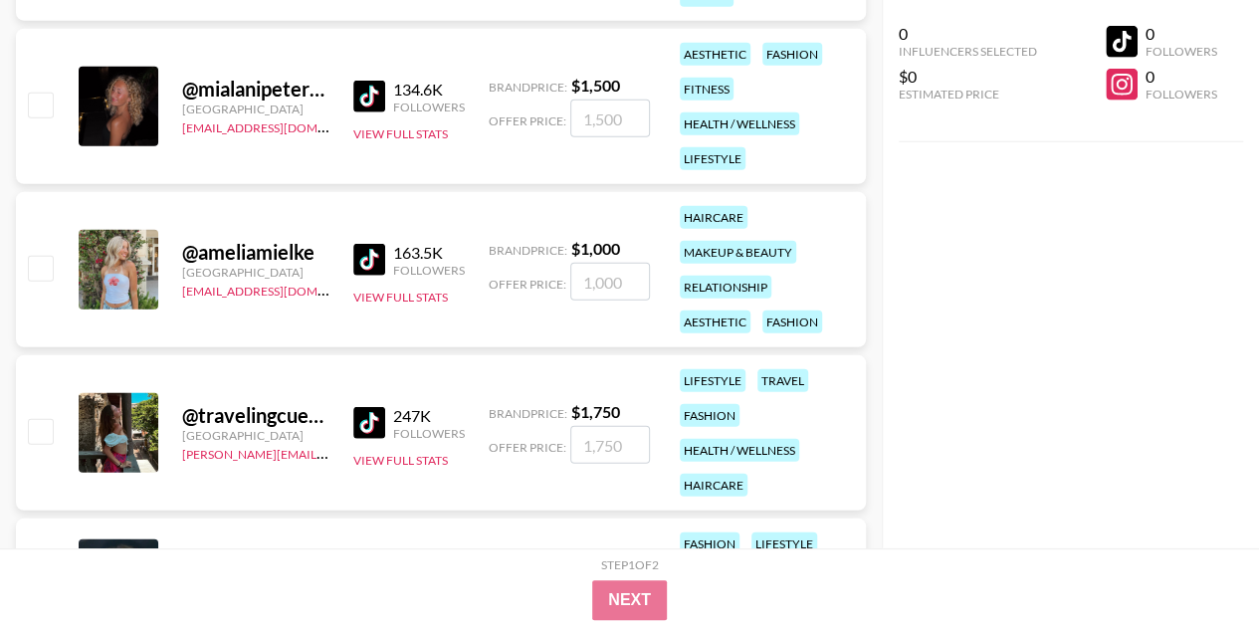
click at [370, 254] on img at bounding box center [369, 260] width 32 height 32
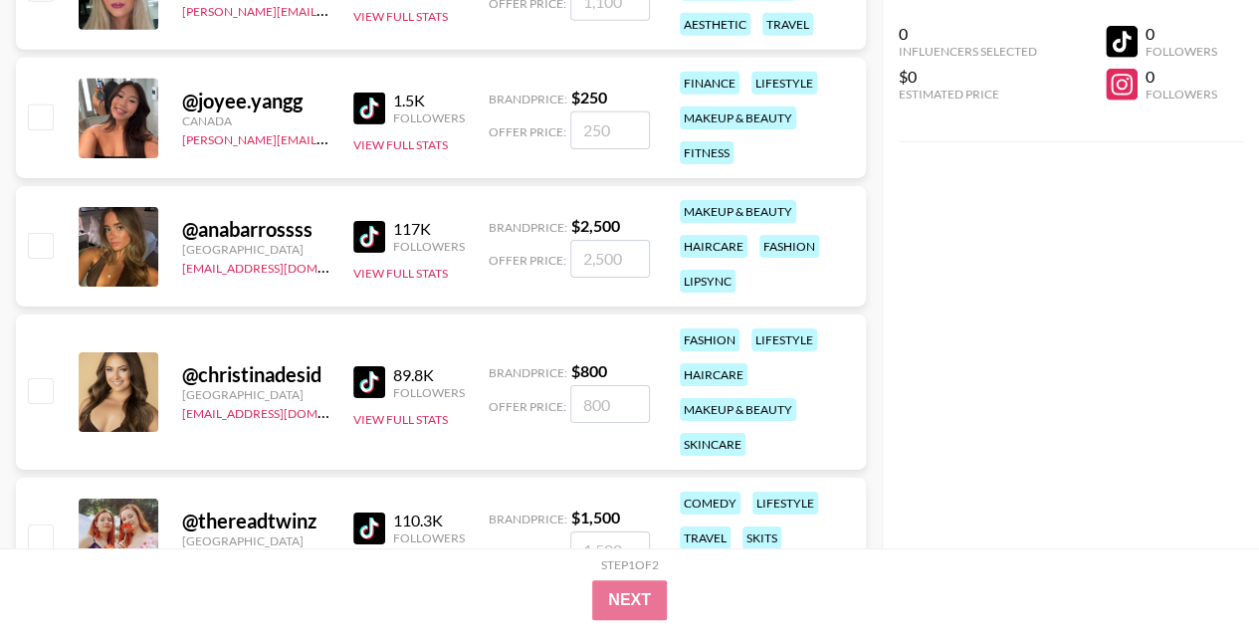
scroll to position [7166, 0]
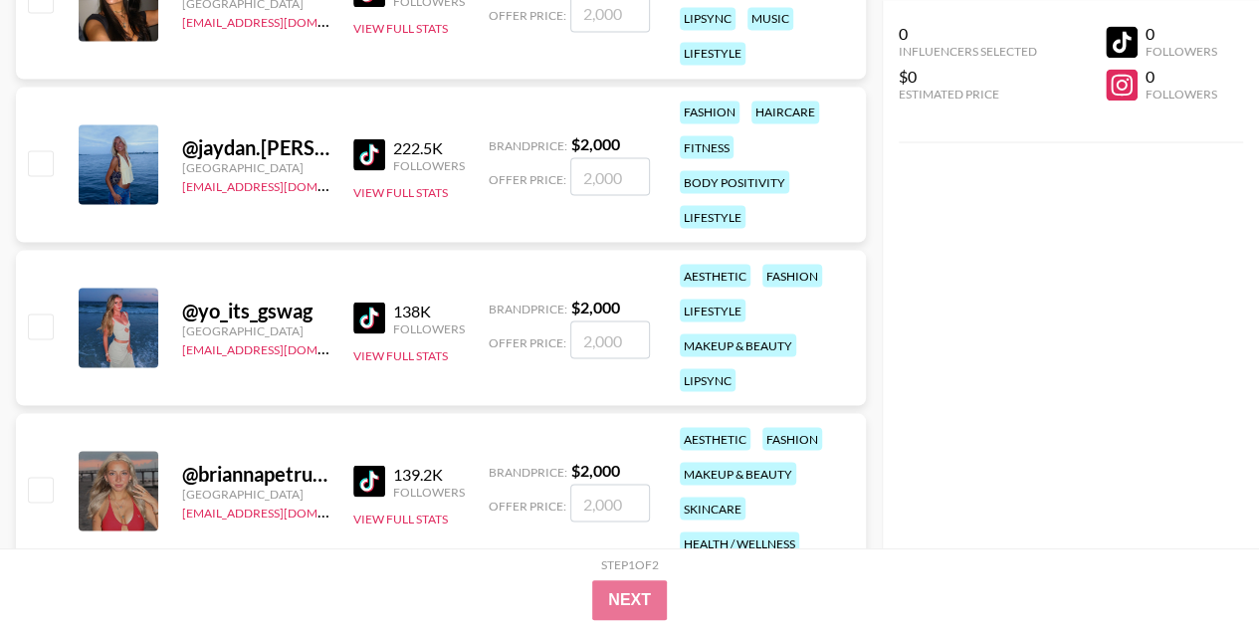
drag, startPoint x: 338, startPoint y: 353, endPoint x: 330, endPoint y: 79, distance: 274.7
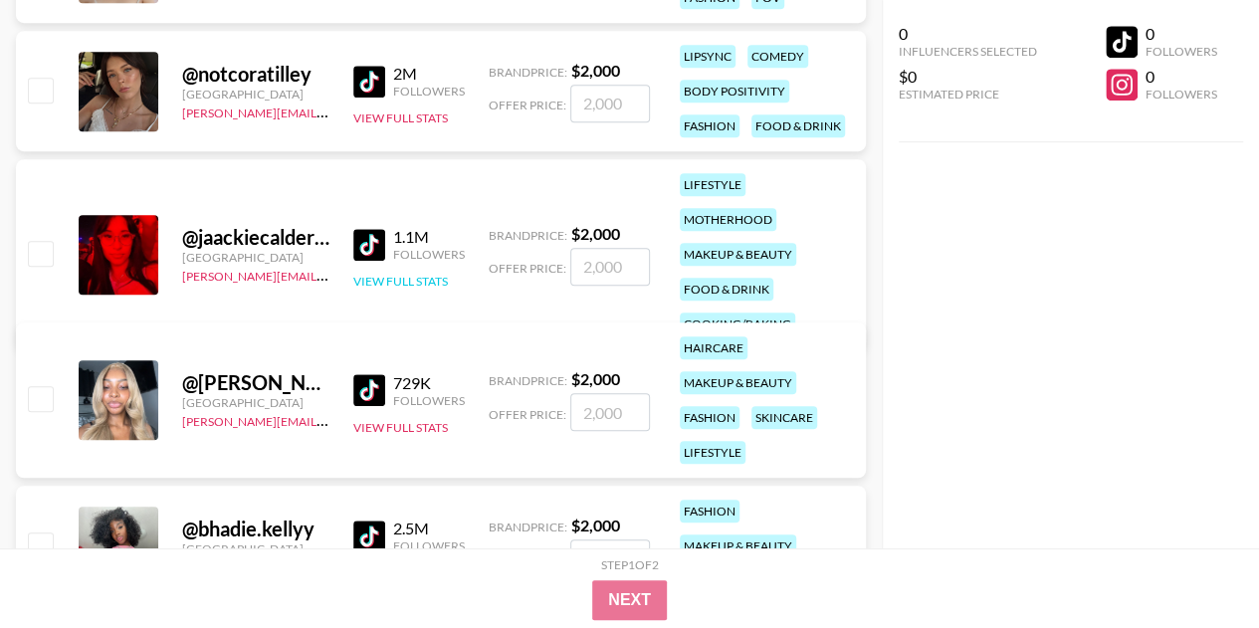
scroll to position [497, 0]
click at [370, 234] on img at bounding box center [369, 244] width 32 height 32
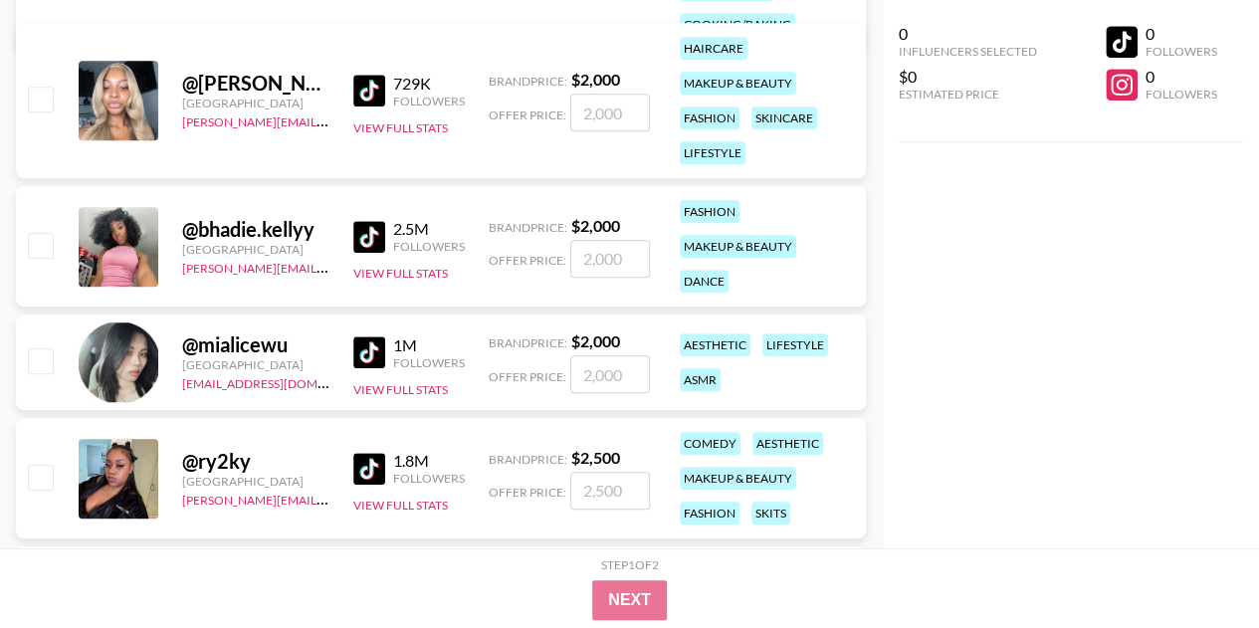
click at [372, 360] on img at bounding box center [369, 352] width 32 height 32
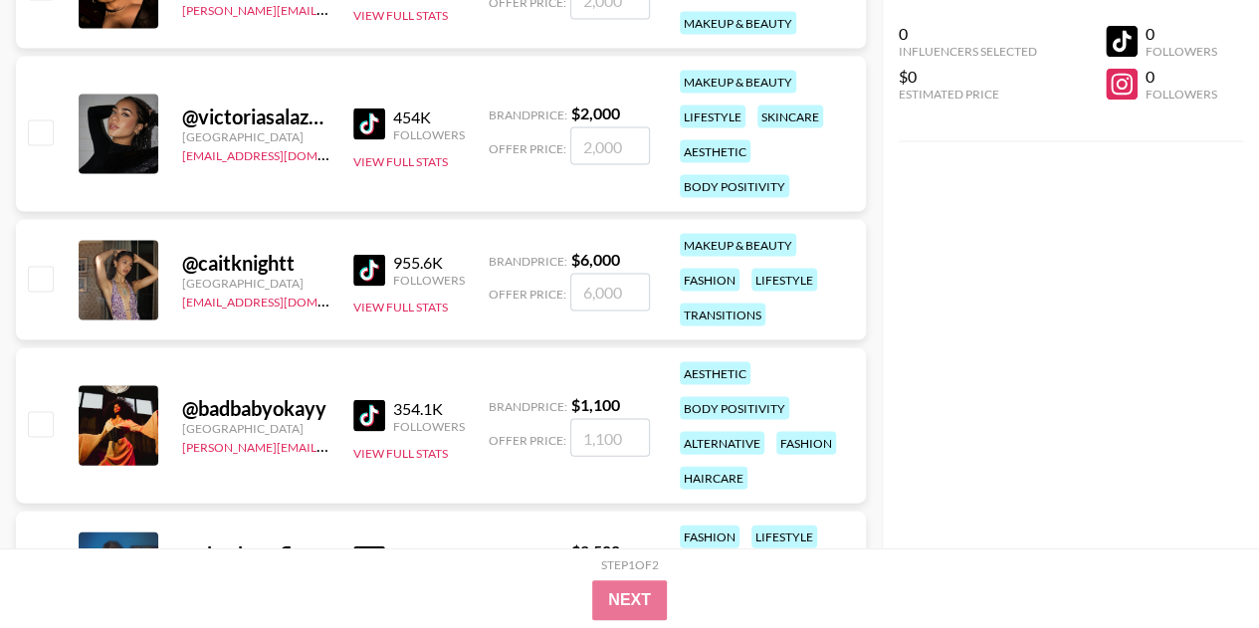
scroll to position [2189, 0]
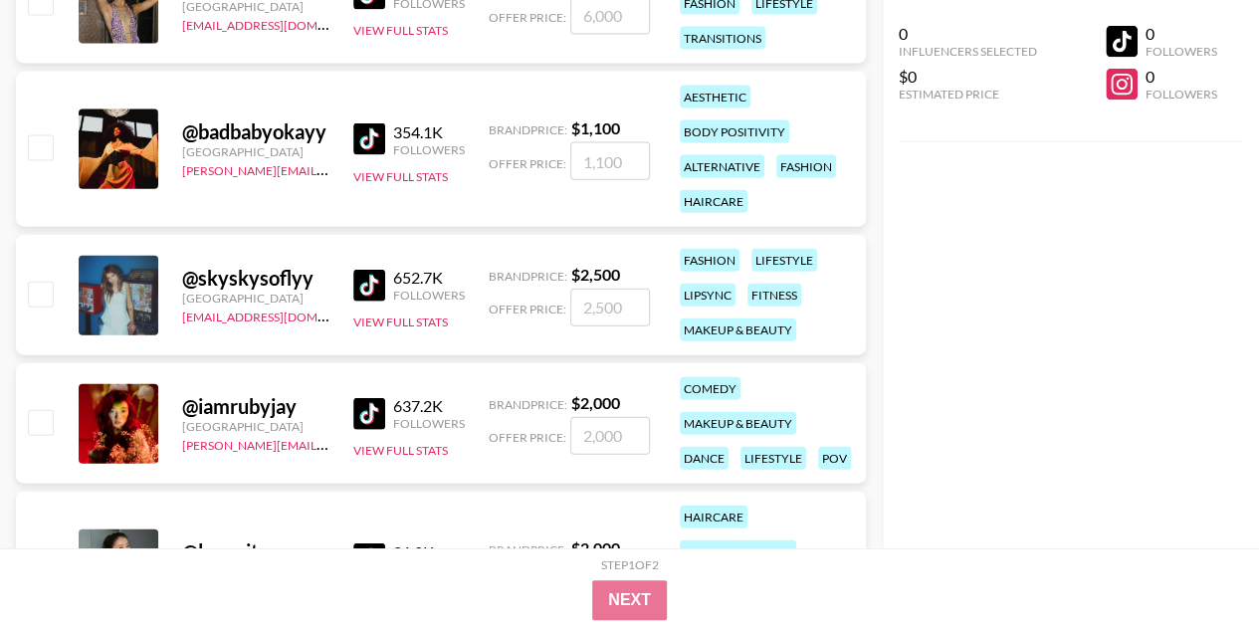
click at [378, 139] on img at bounding box center [369, 139] width 32 height 32
